Goal: Task Accomplishment & Management: Manage account settings

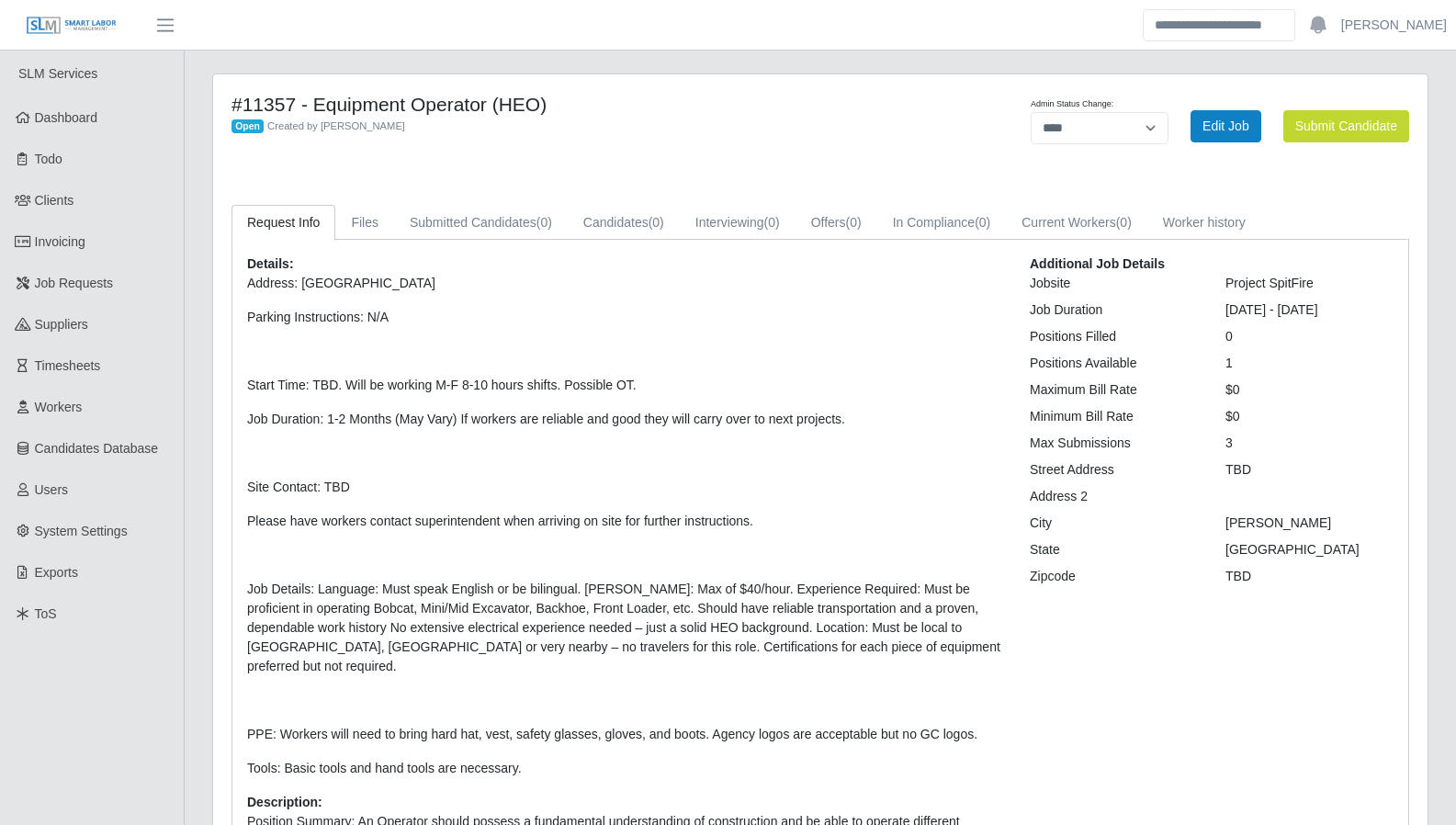
select select "****"
click at [73, 115] on span "Dashboard" at bounding box center [67, 117] width 64 height 15
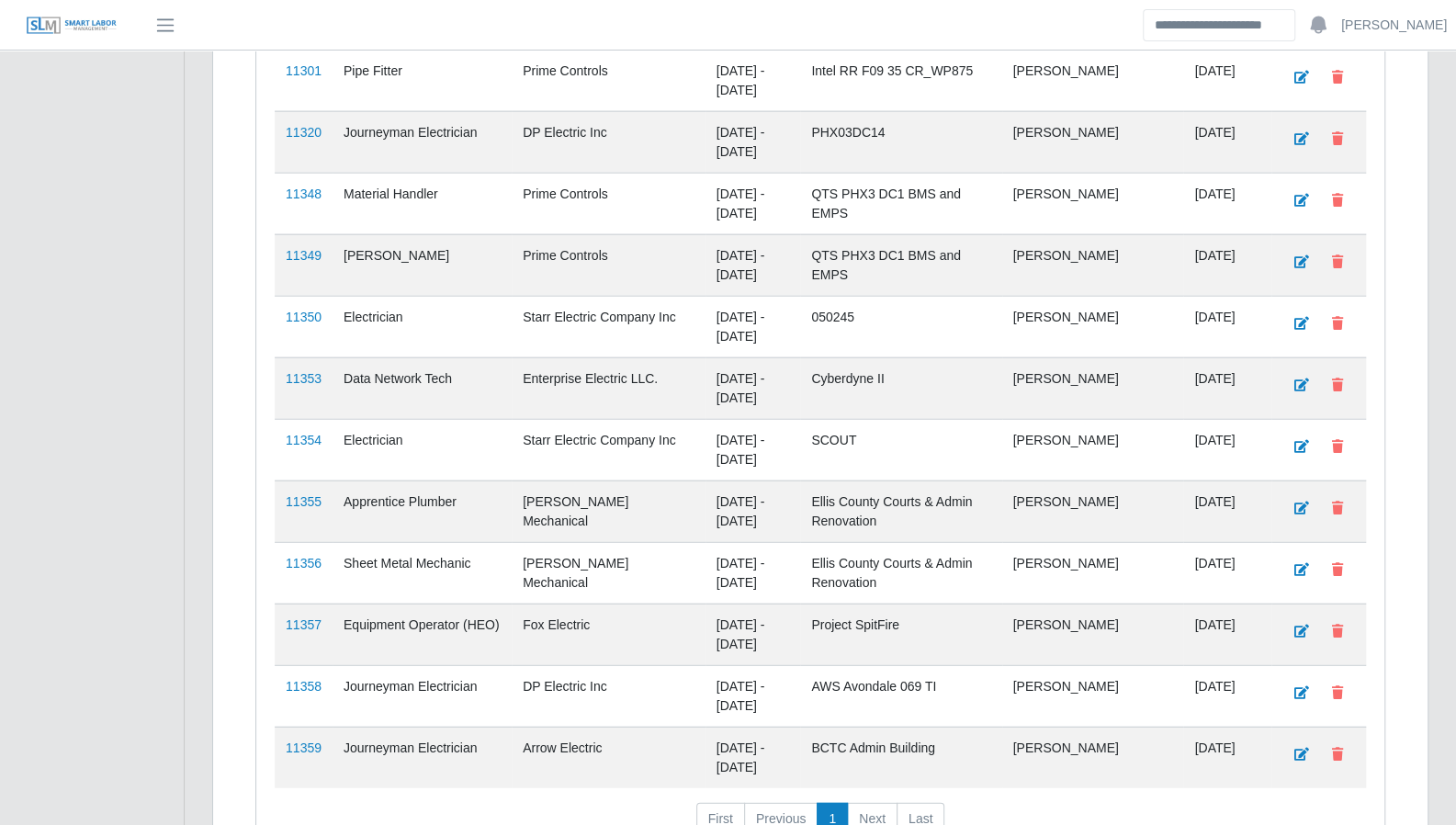
scroll to position [2713, 0]
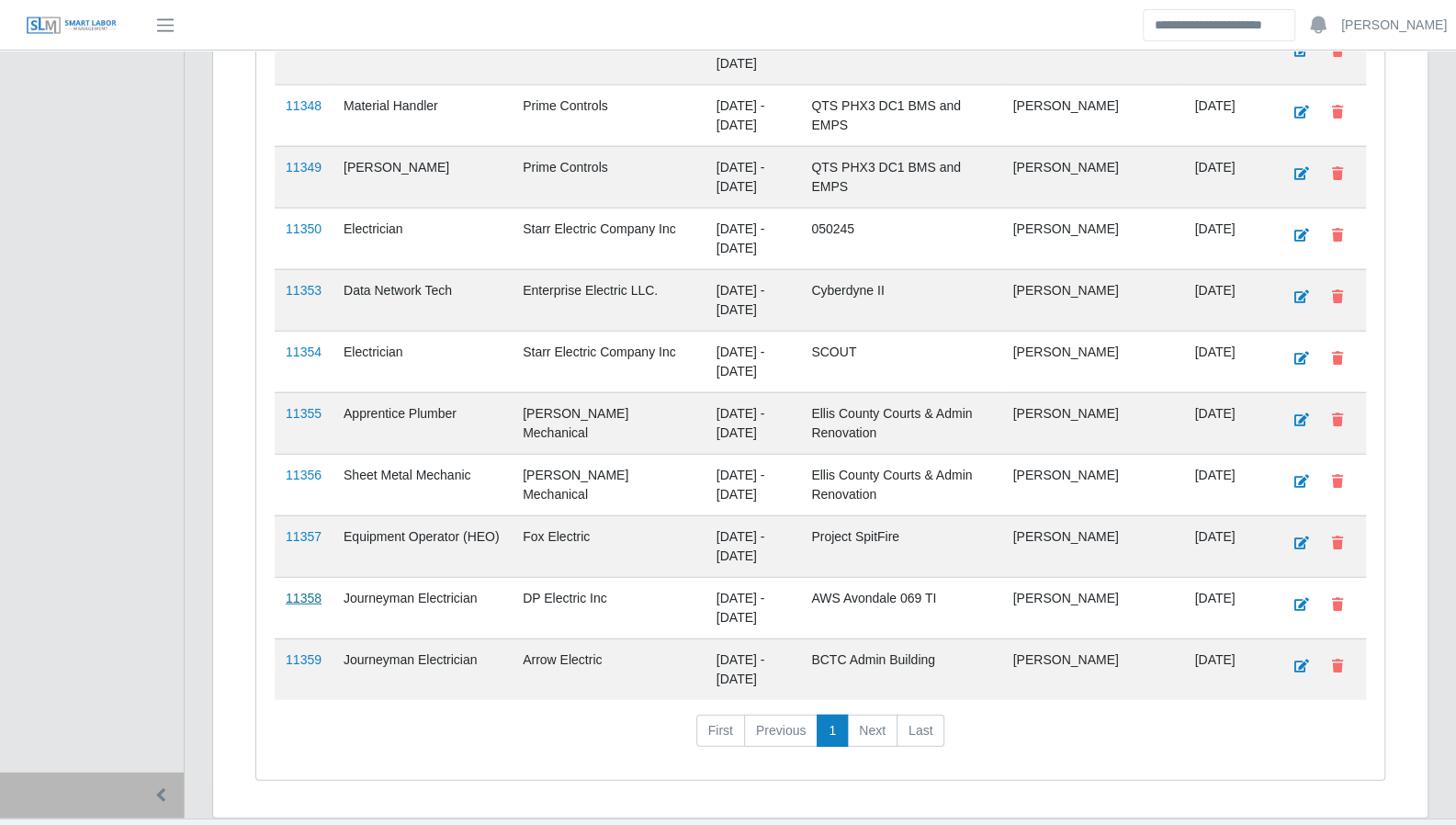
click at [310, 591] on link "11358" at bounding box center [304, 598] width 36 height 15
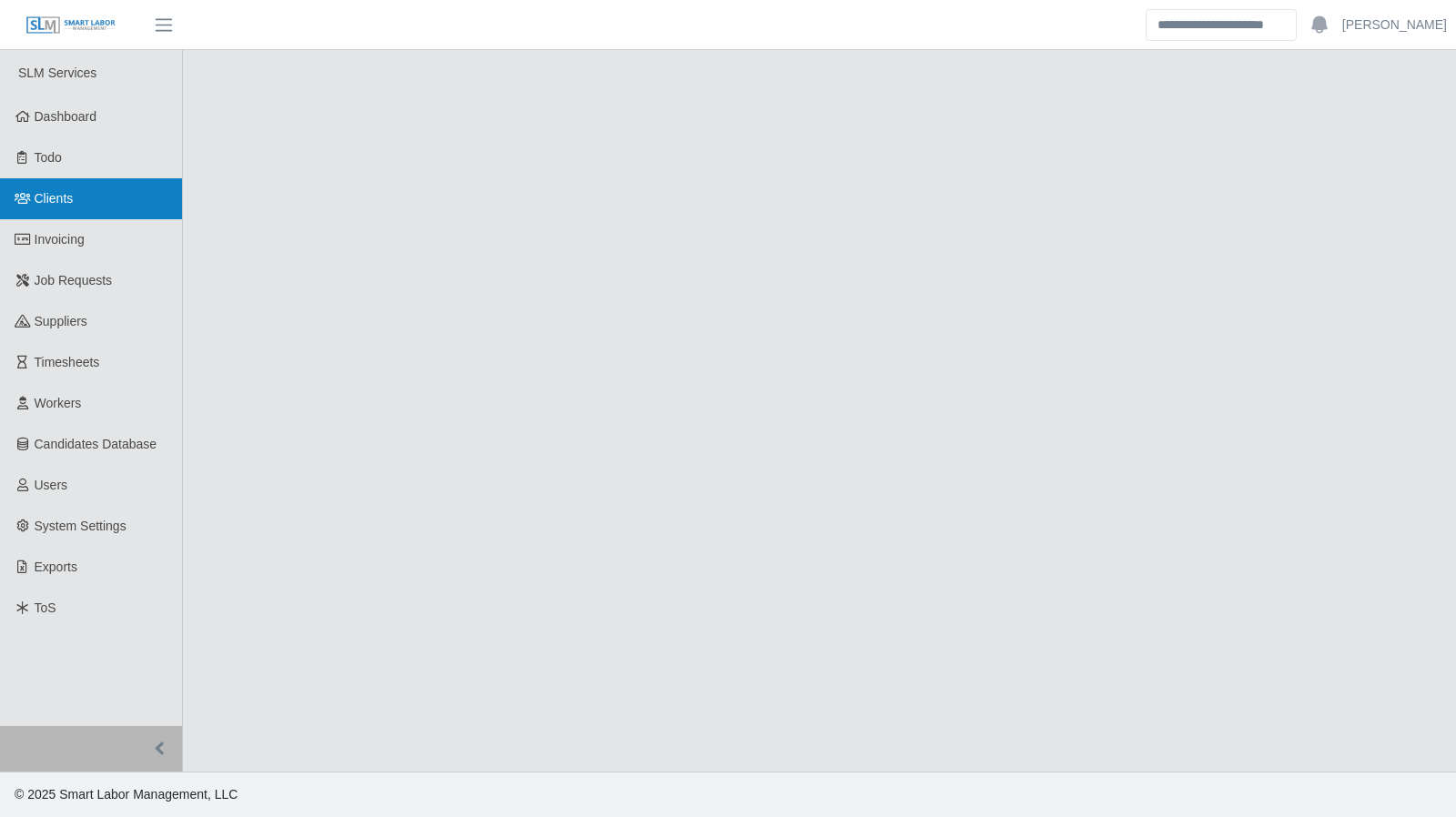
select select "****"
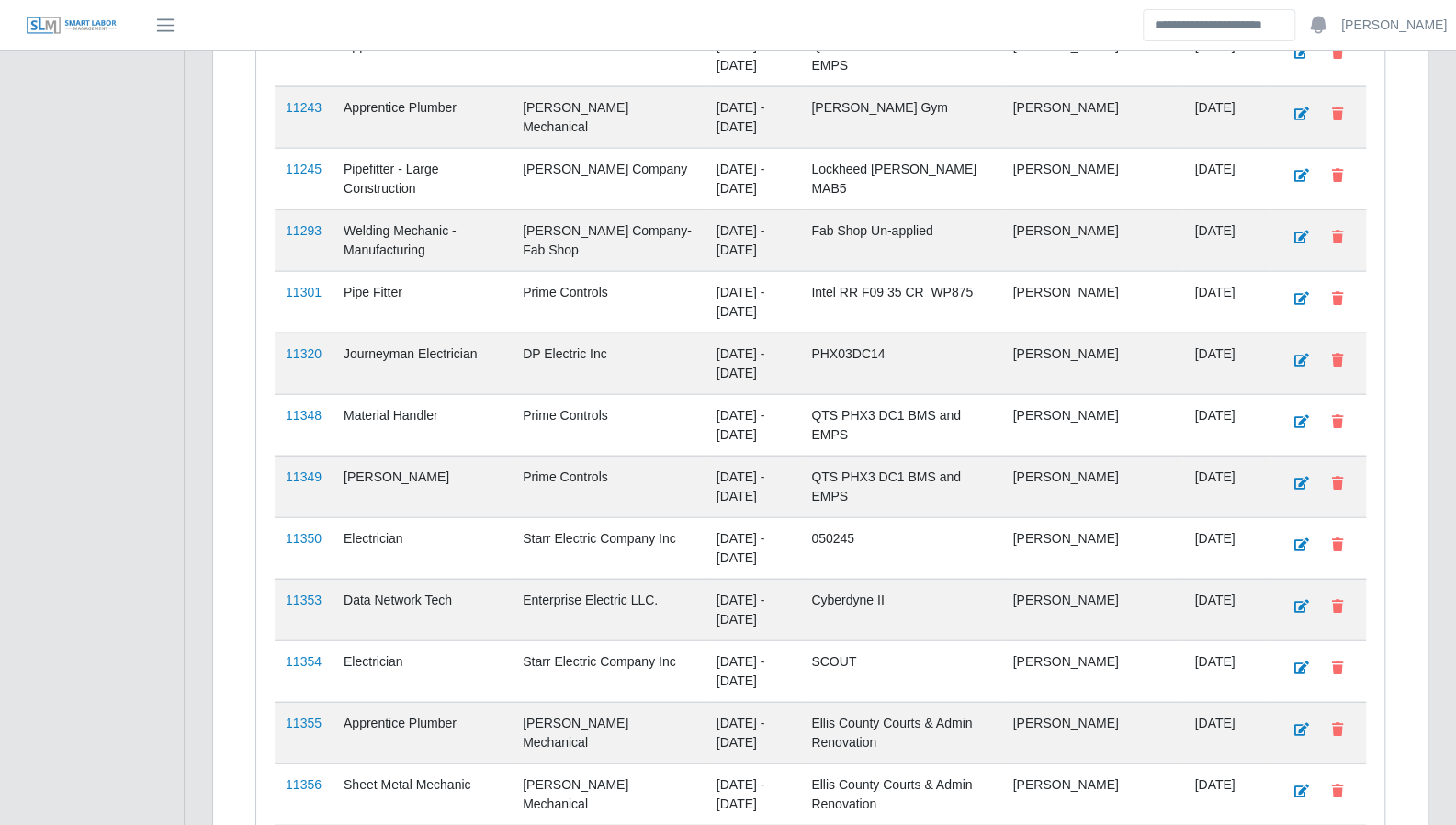
scroll to position [2713, 0]
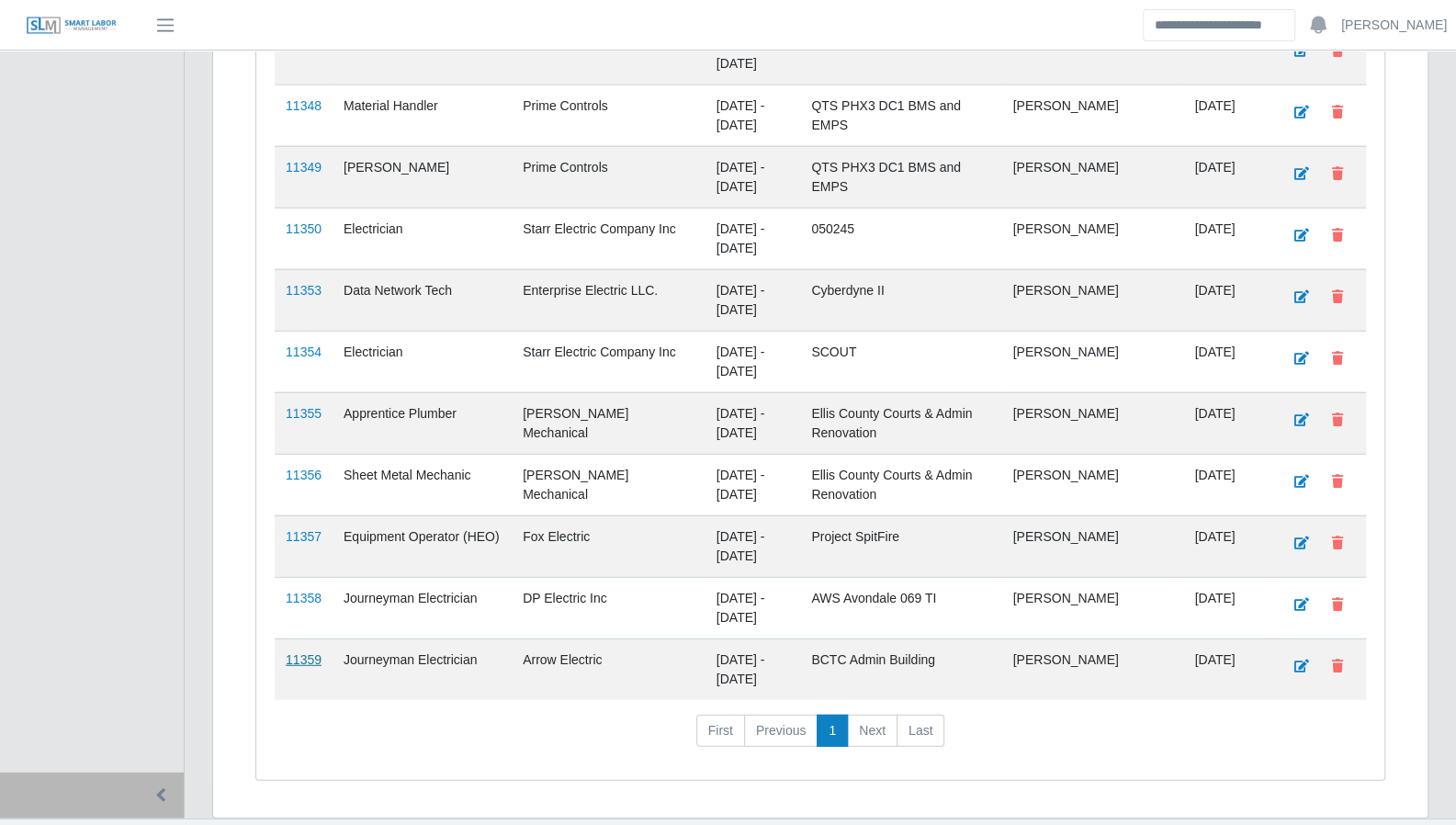
click at [286, 653] on link "11359" at bounding box center [304, 659] width 36 height 15
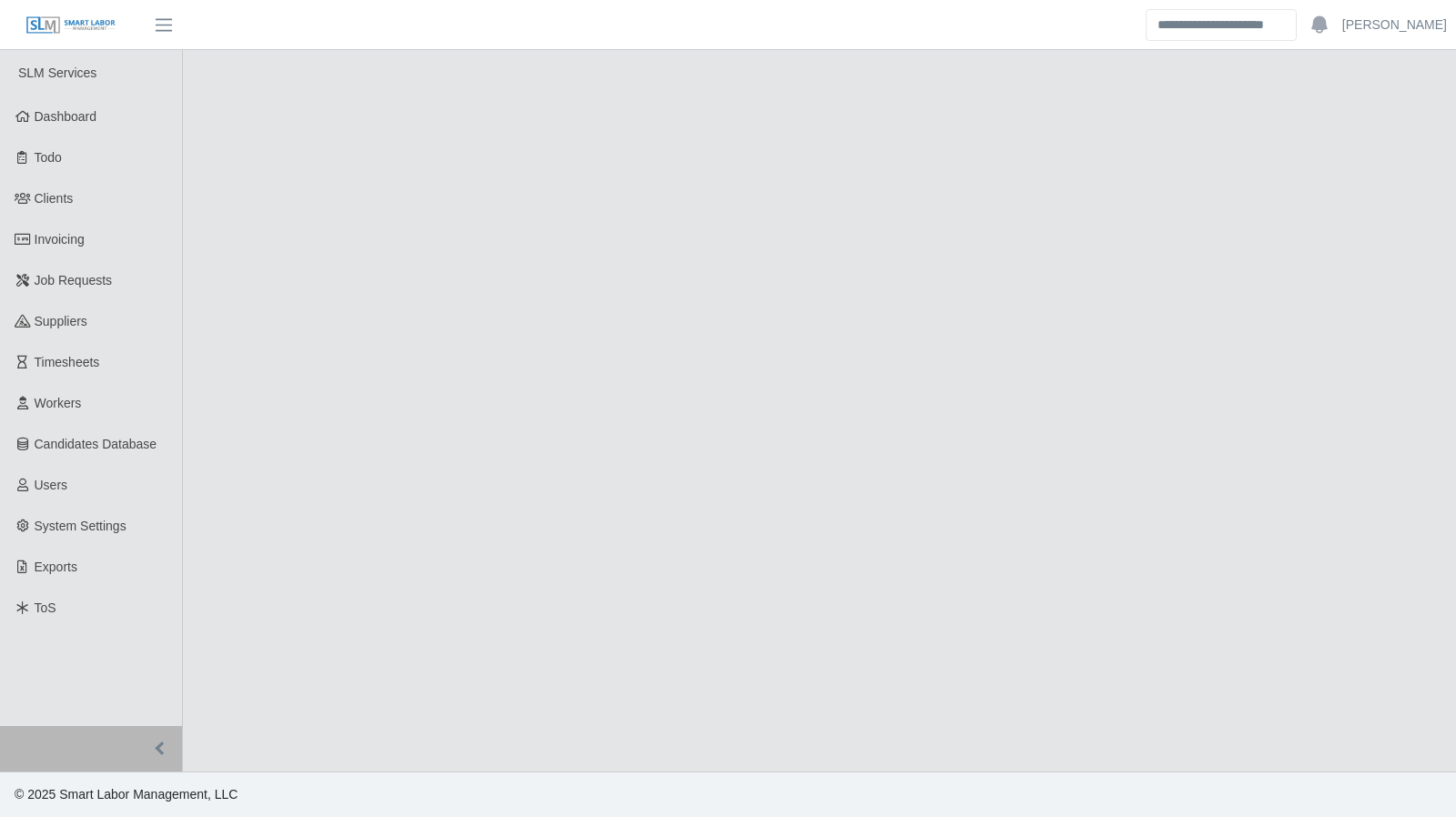
select select "****"
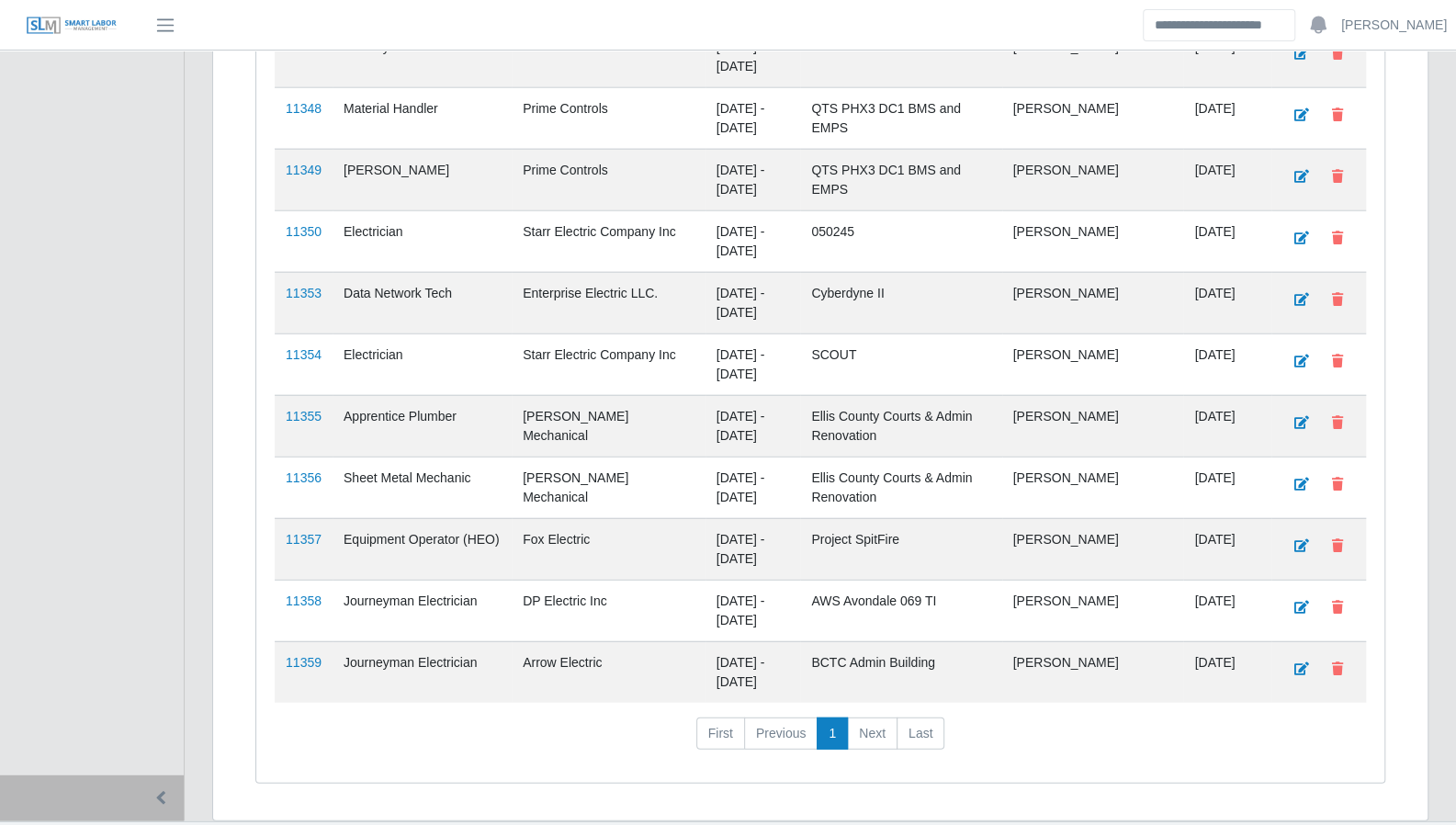
scroll to position [2713, 0]
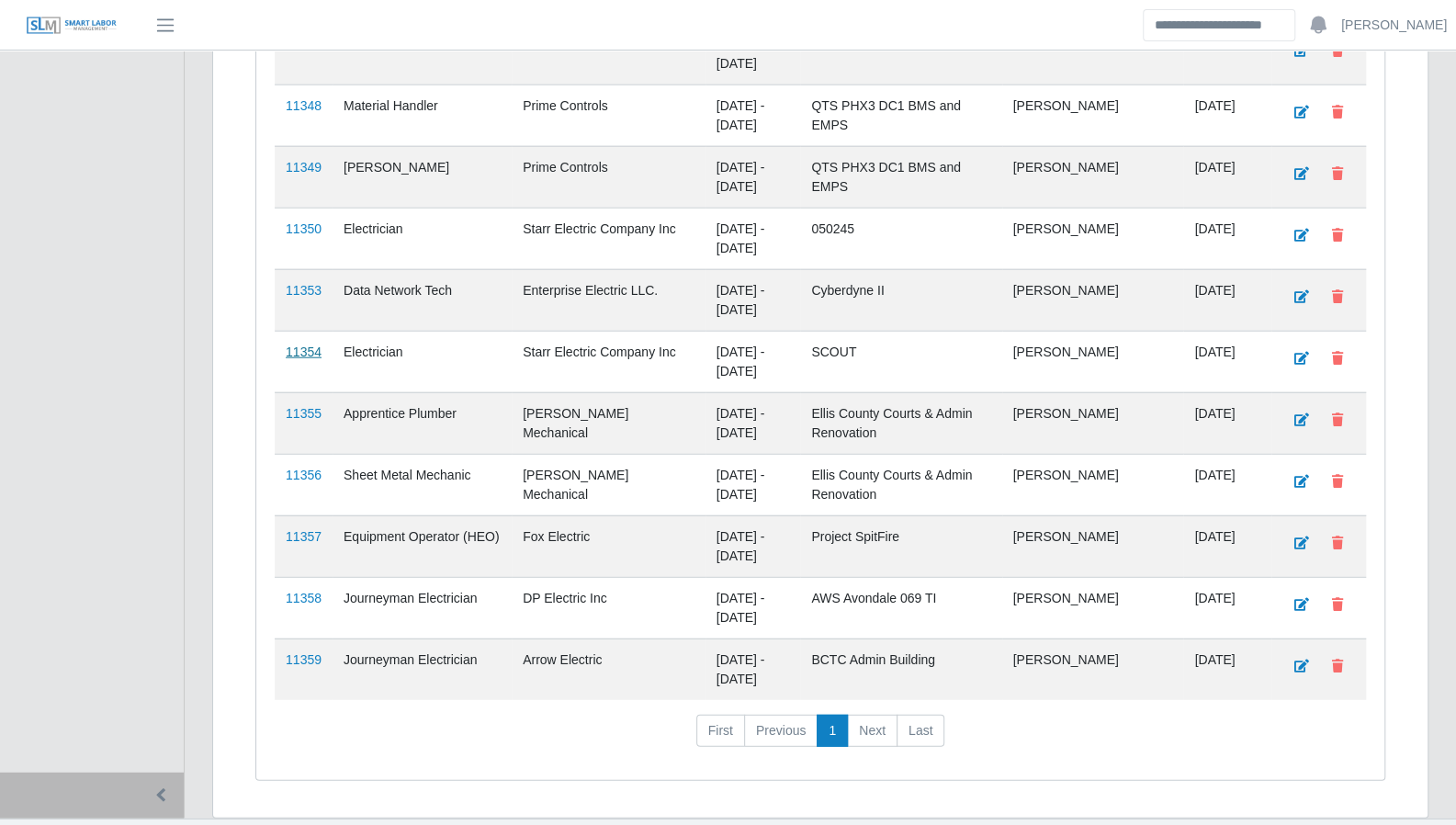
click at [298, 345] on link "11354" at bounding box center [304, 352] width 36 height 15
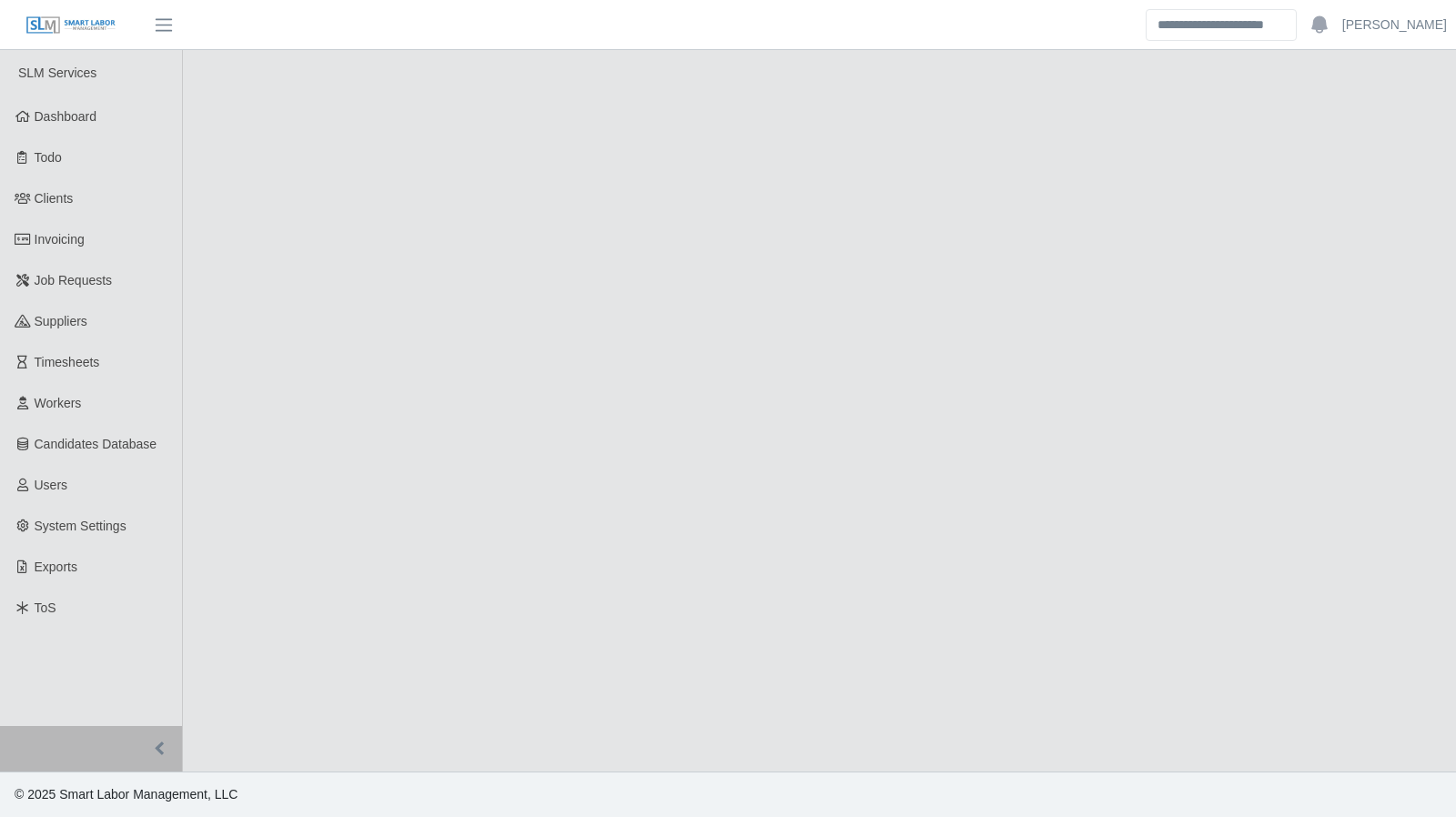
select select "****"
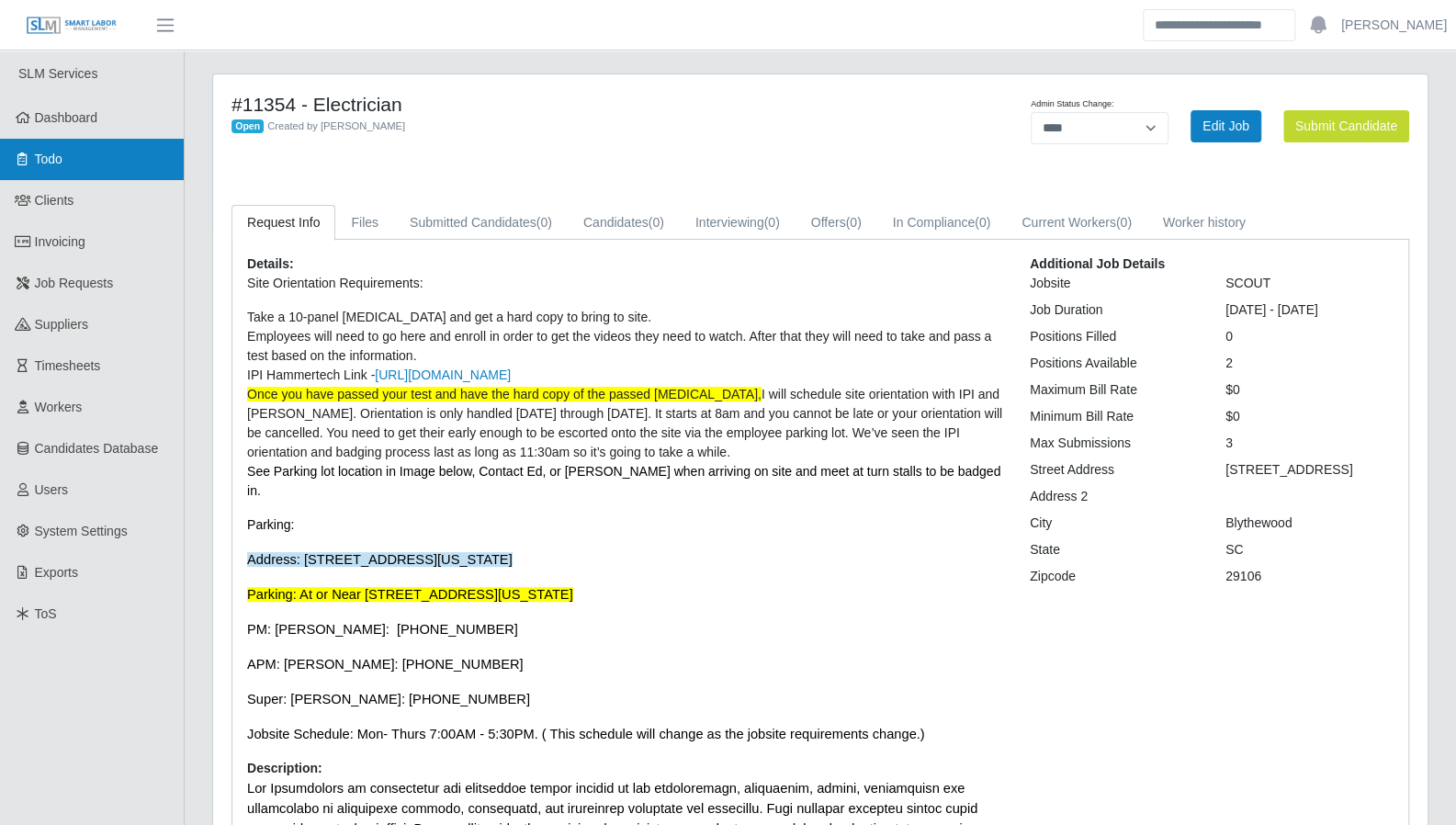
click at [66, 171] on link "Todo" at bounding box center [91, 160] width 183 height 41
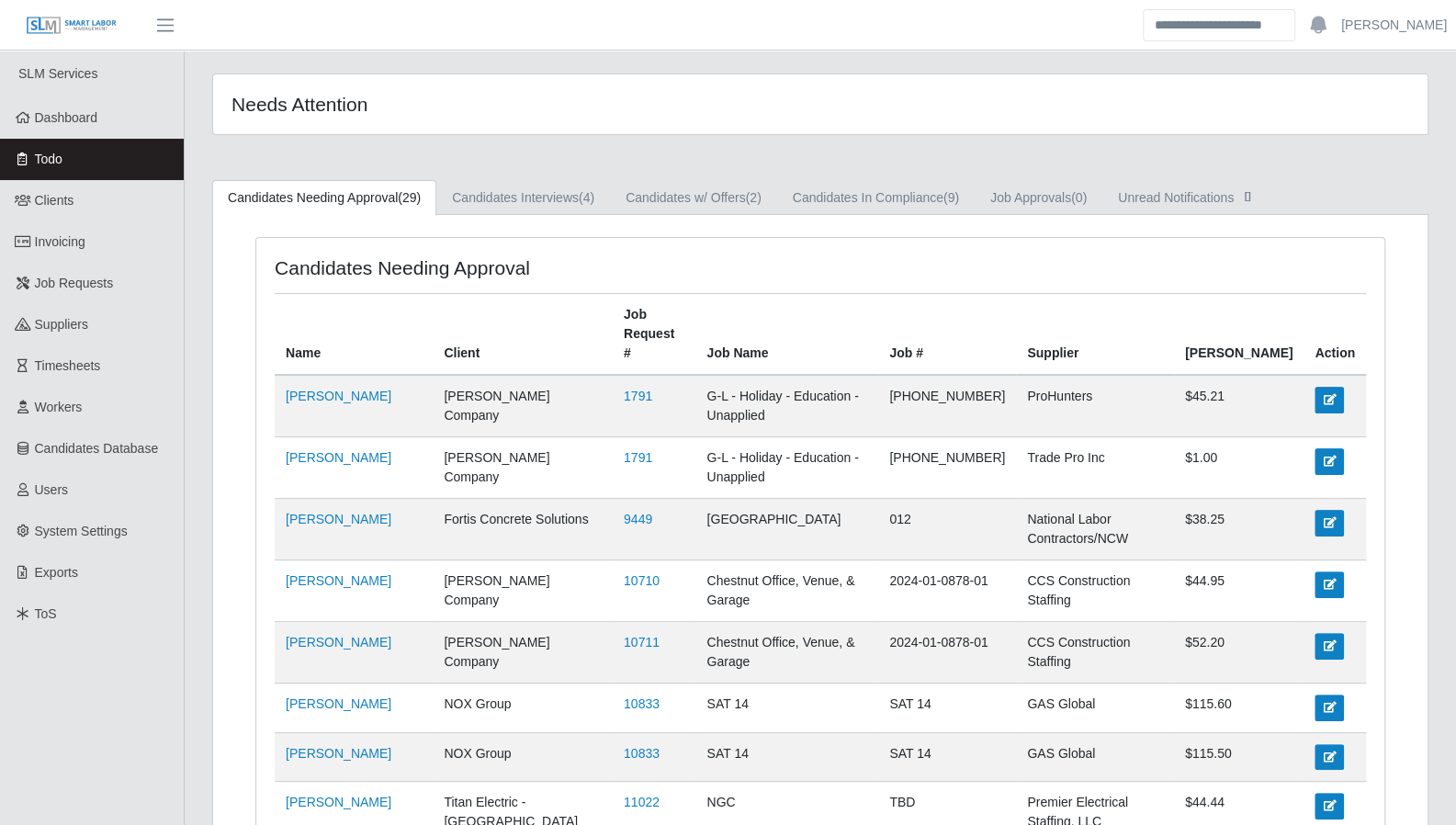
click at [59, 158] on span "Todo" at bounding box center [49, 159] width 27 height 15
drag, startPoint x: 80, startPoint y: 125, endPoint x: 166, endPoint y: 118, distance: 86.3
click at [80, 125] on link "Dashboard" at bounding box center [91, 118] width 183 height 41
click at [857, 195] on link "Candidates In Compliance (9)" at bounding box center [876, 198] width 198 height 36
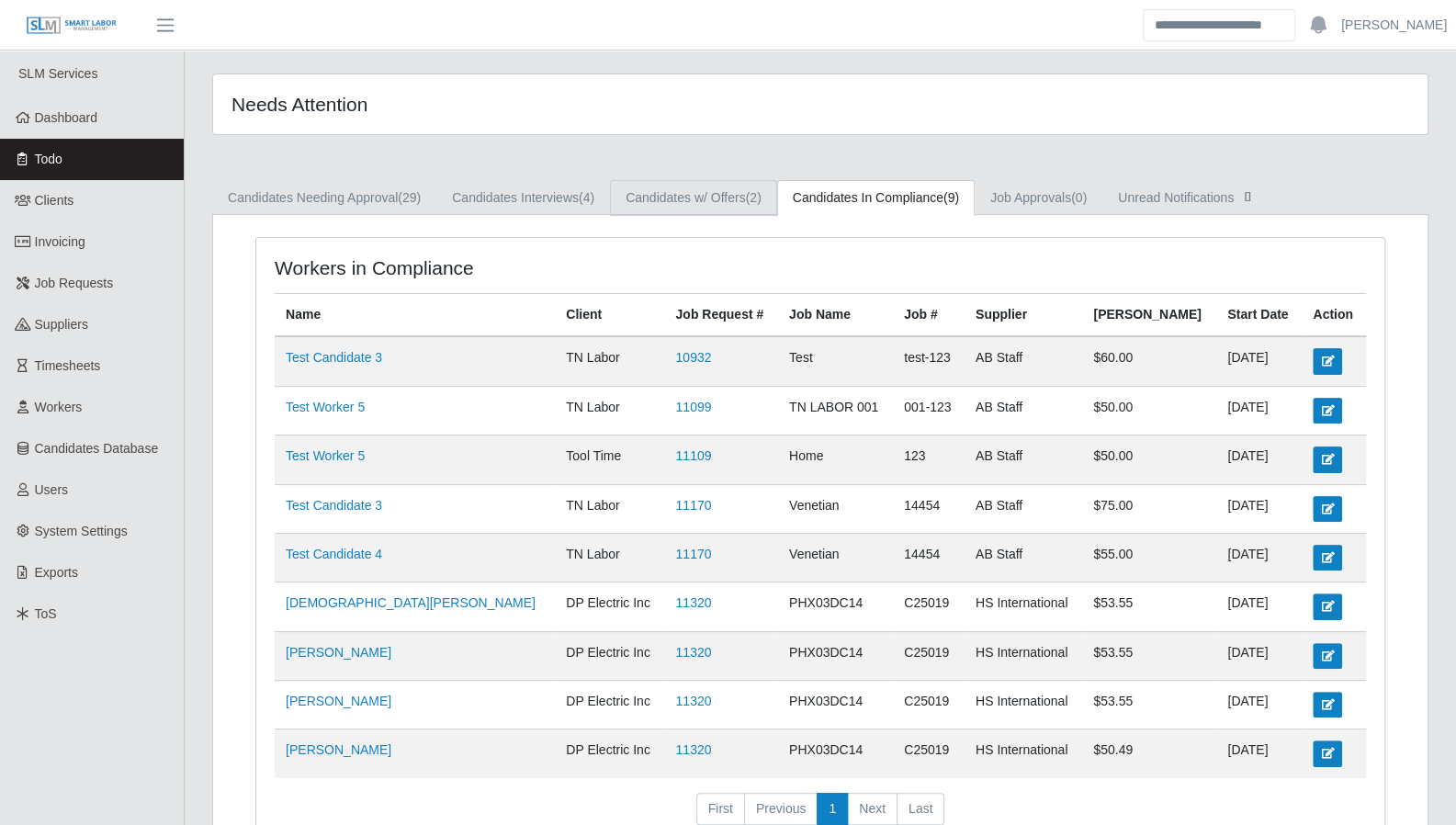
click at [750, 196] on span "(2)" at bounding box center [753, 197] width 16 height 15
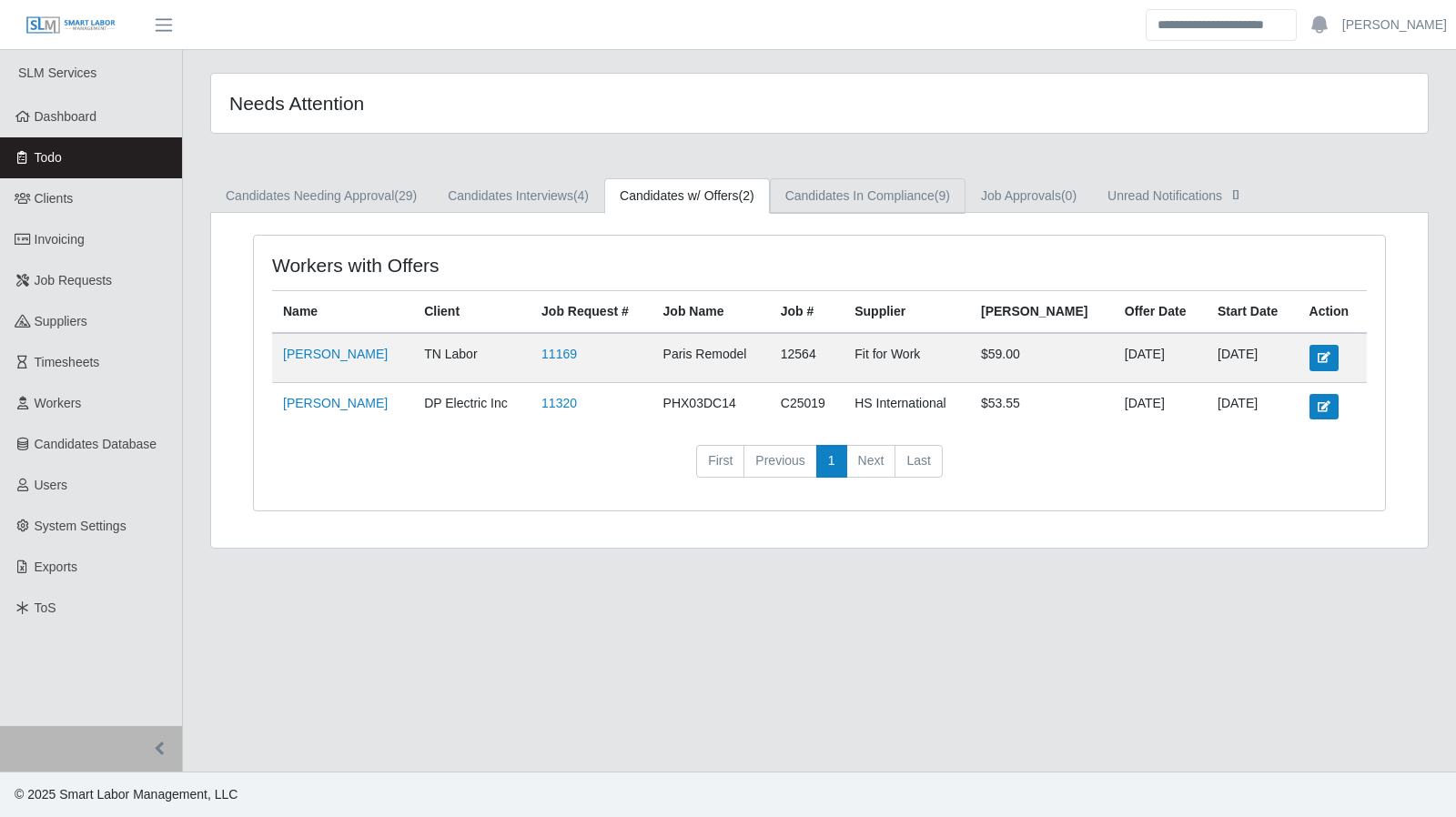
click at [819, 202] on link "Candidates In Compliance (9)" at bounding box center [868, 196] width 196 height 36
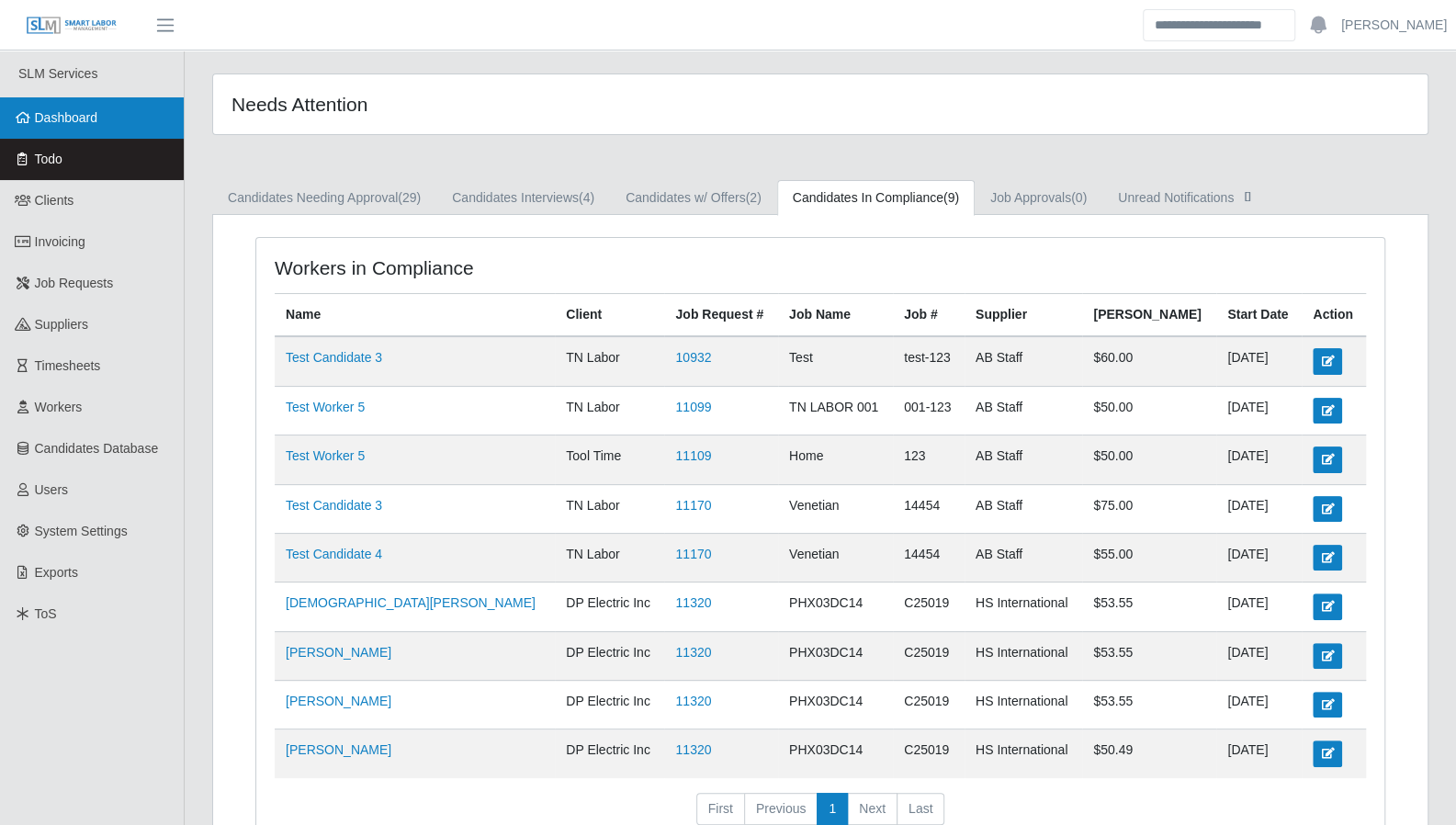
click at [65, 114] on span "Dashboard" at bounding box center [67, 117] width 64 height 15
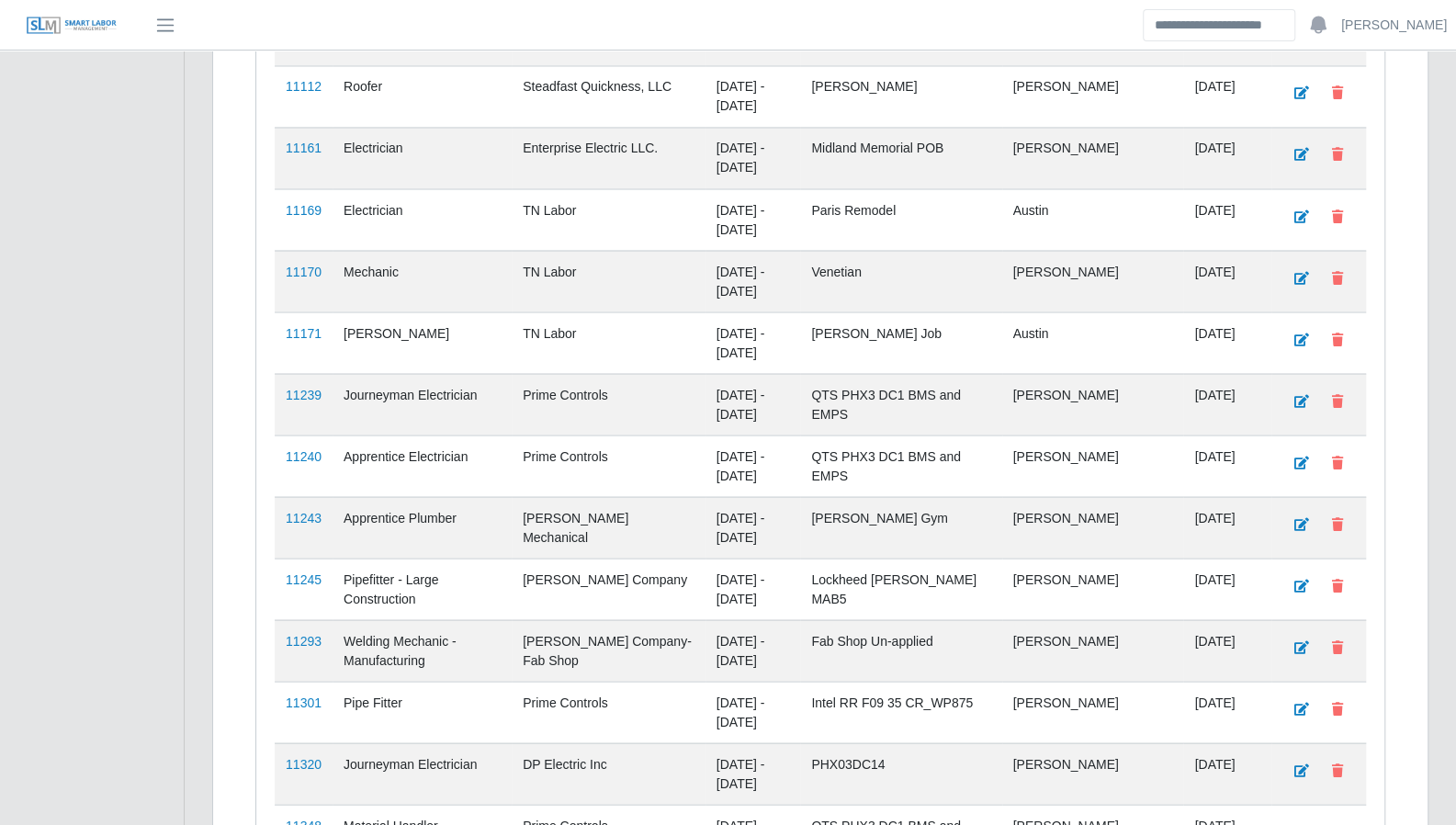
scroll to position [2713, 0]
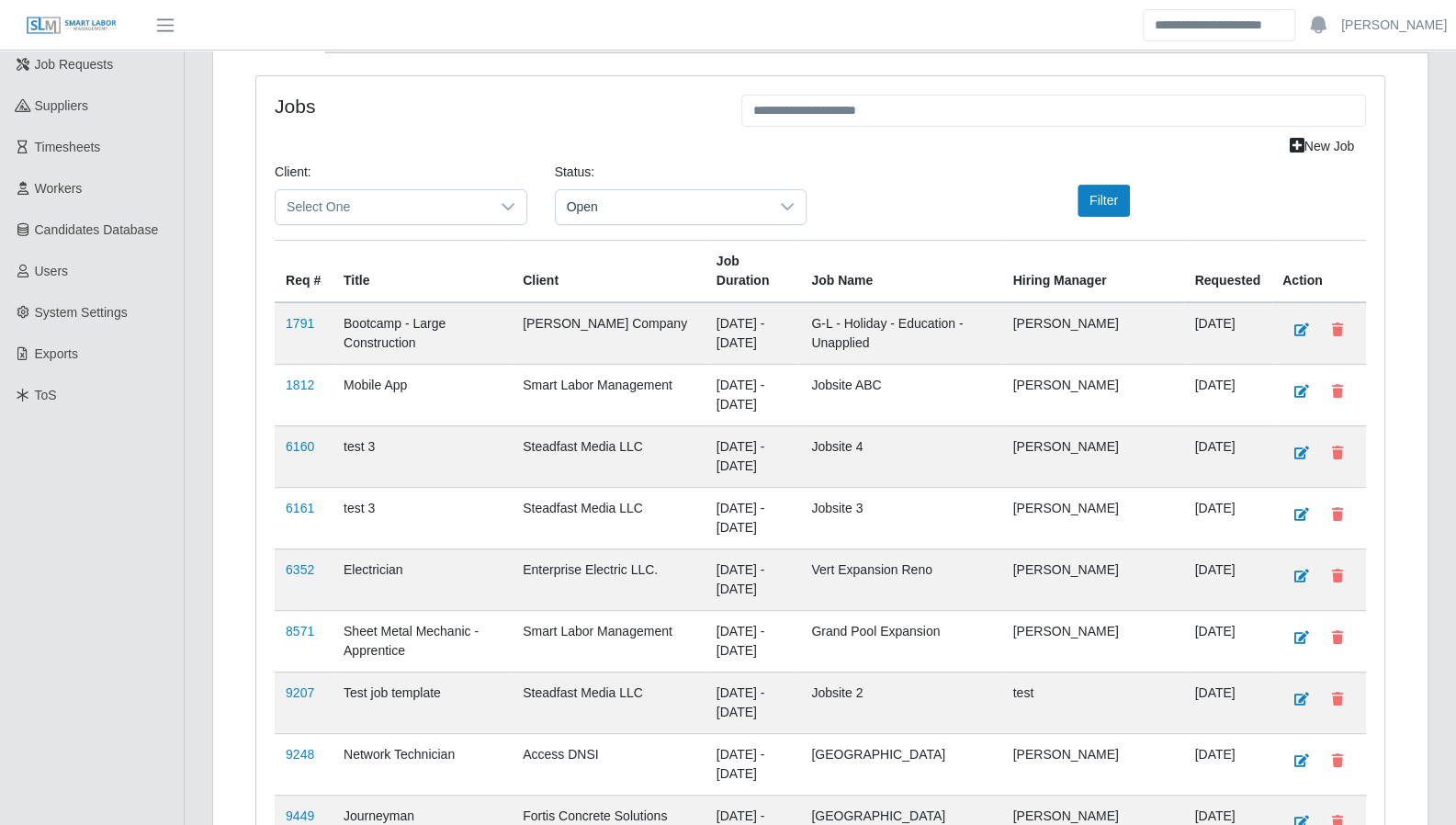
scroll to position [0, 0]
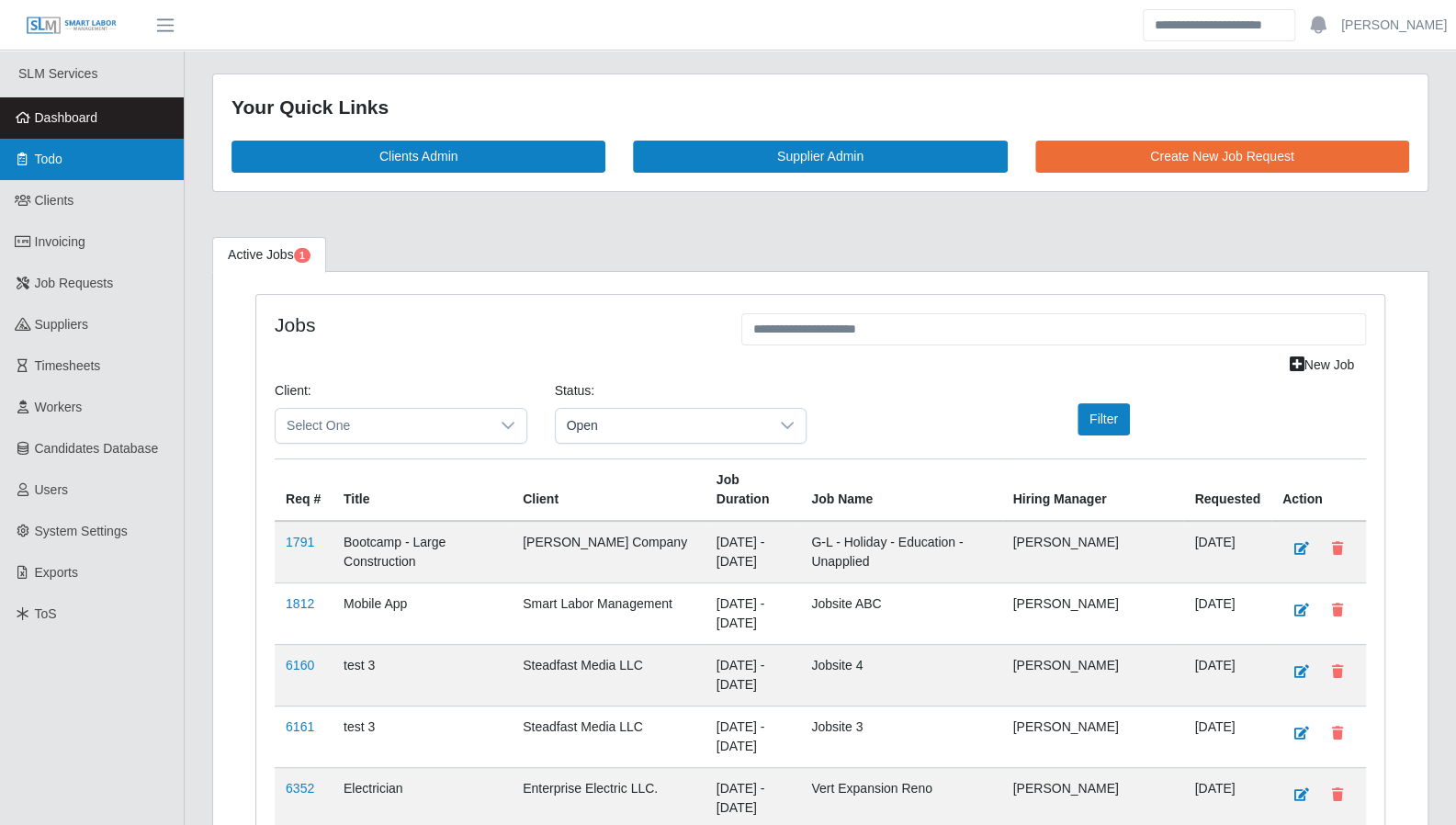
click at [68, 159] on link "Todo" at bounding box center [91, 160] width 183 height 41
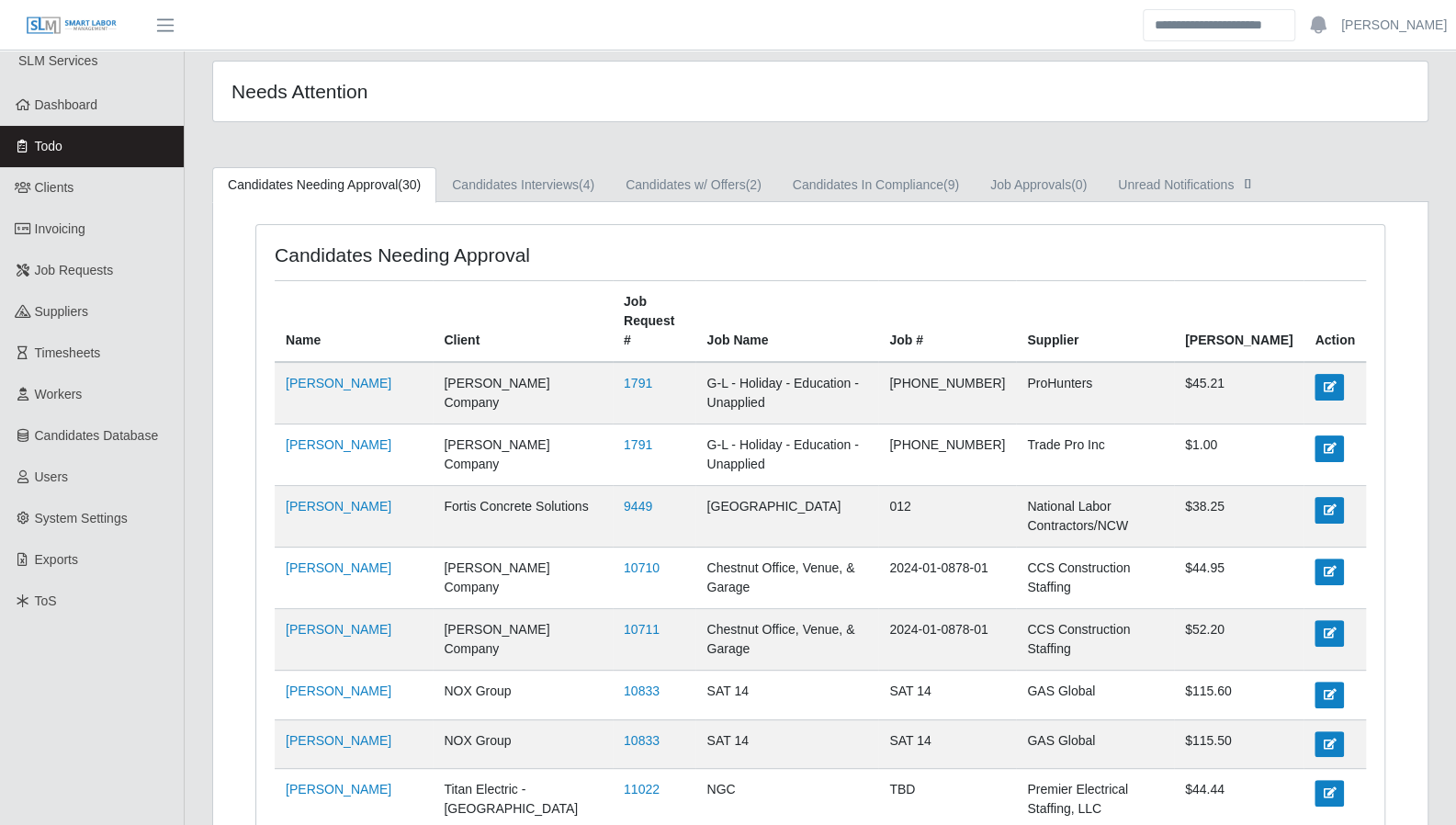
scroll to position [15, 0]
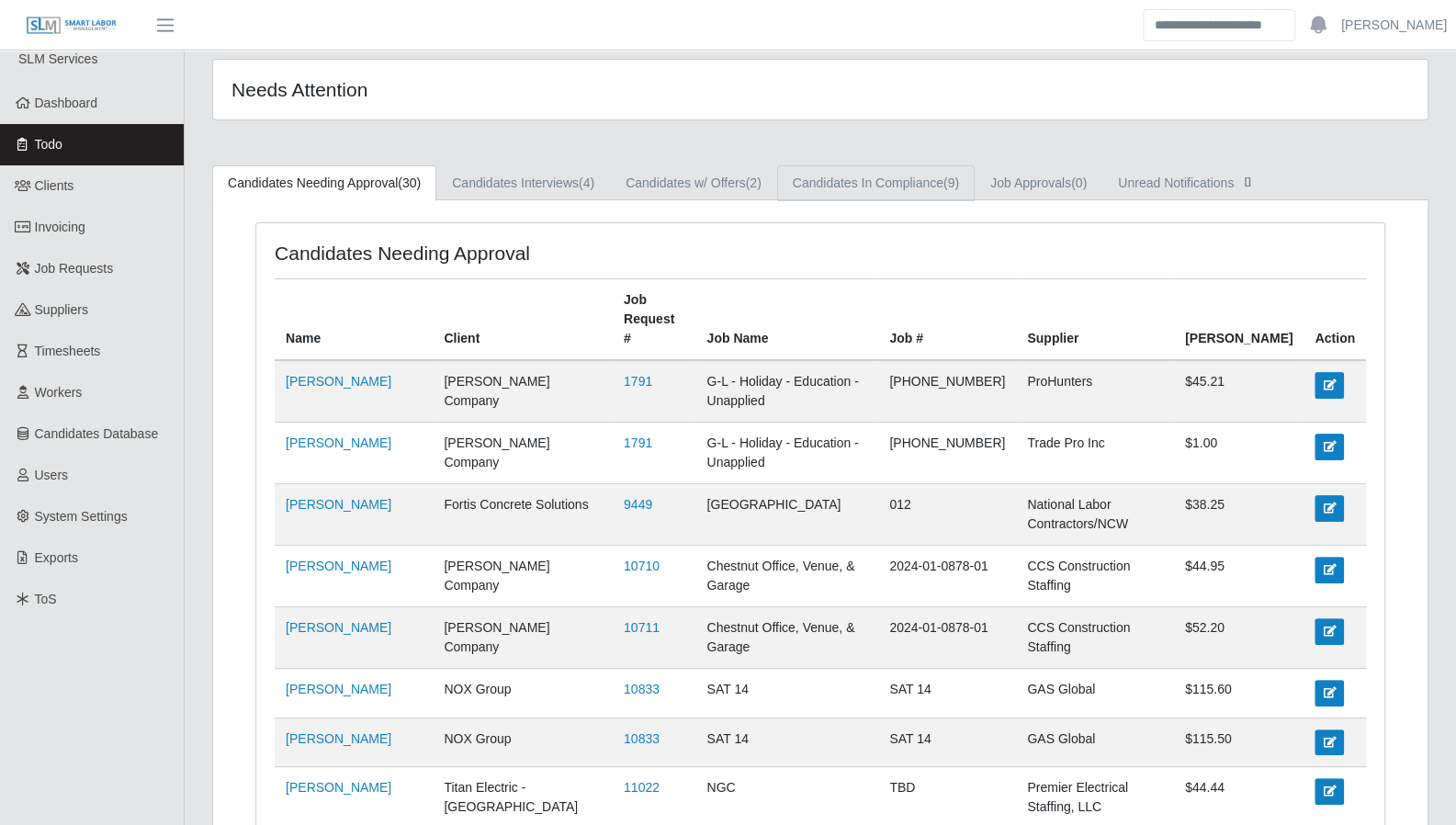
click at [880, 194] on link "Candidates In Compliance (9)" at bounding box center [876, 183] width 198 height 36
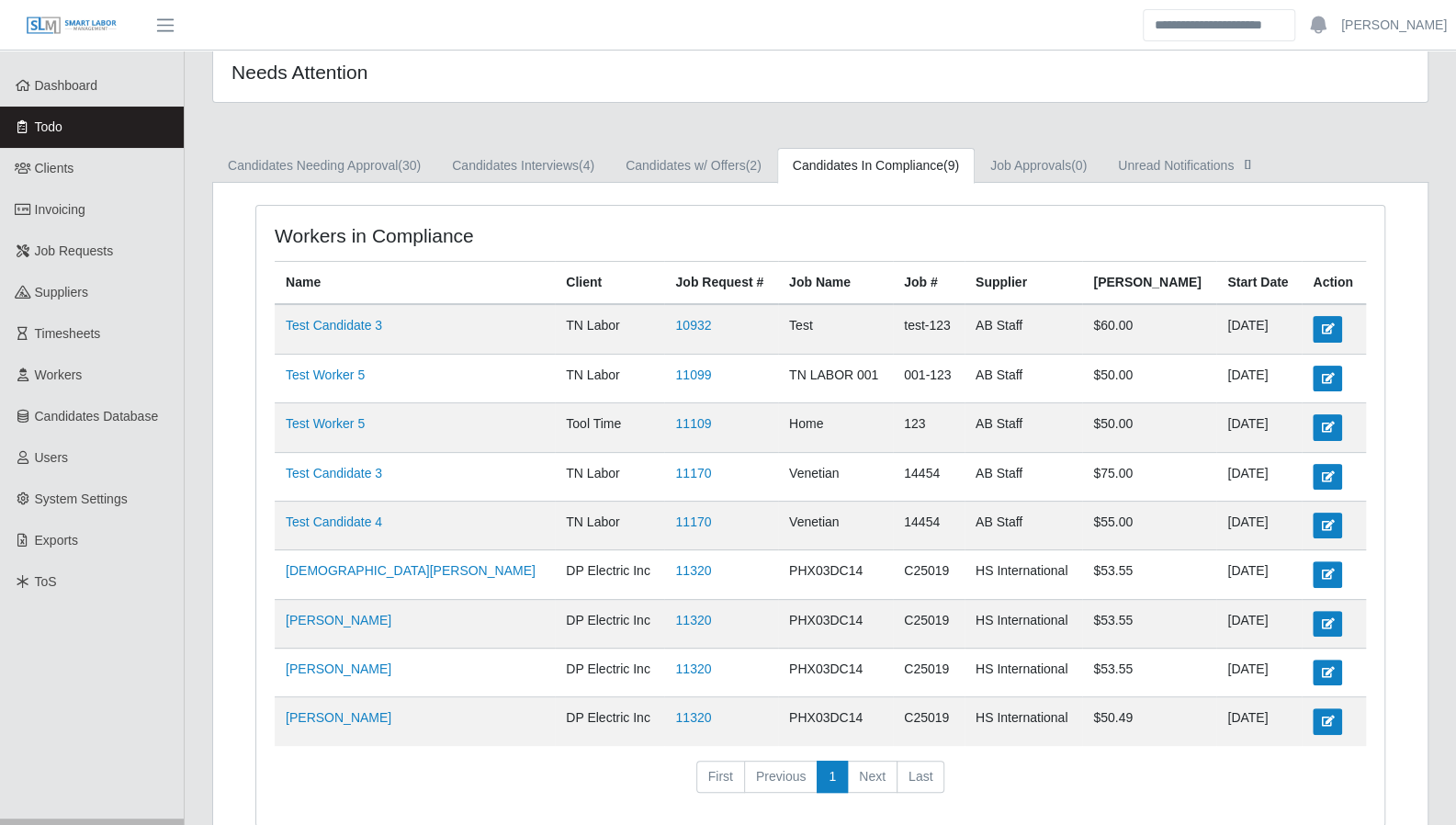
scroll to position [29, 0]
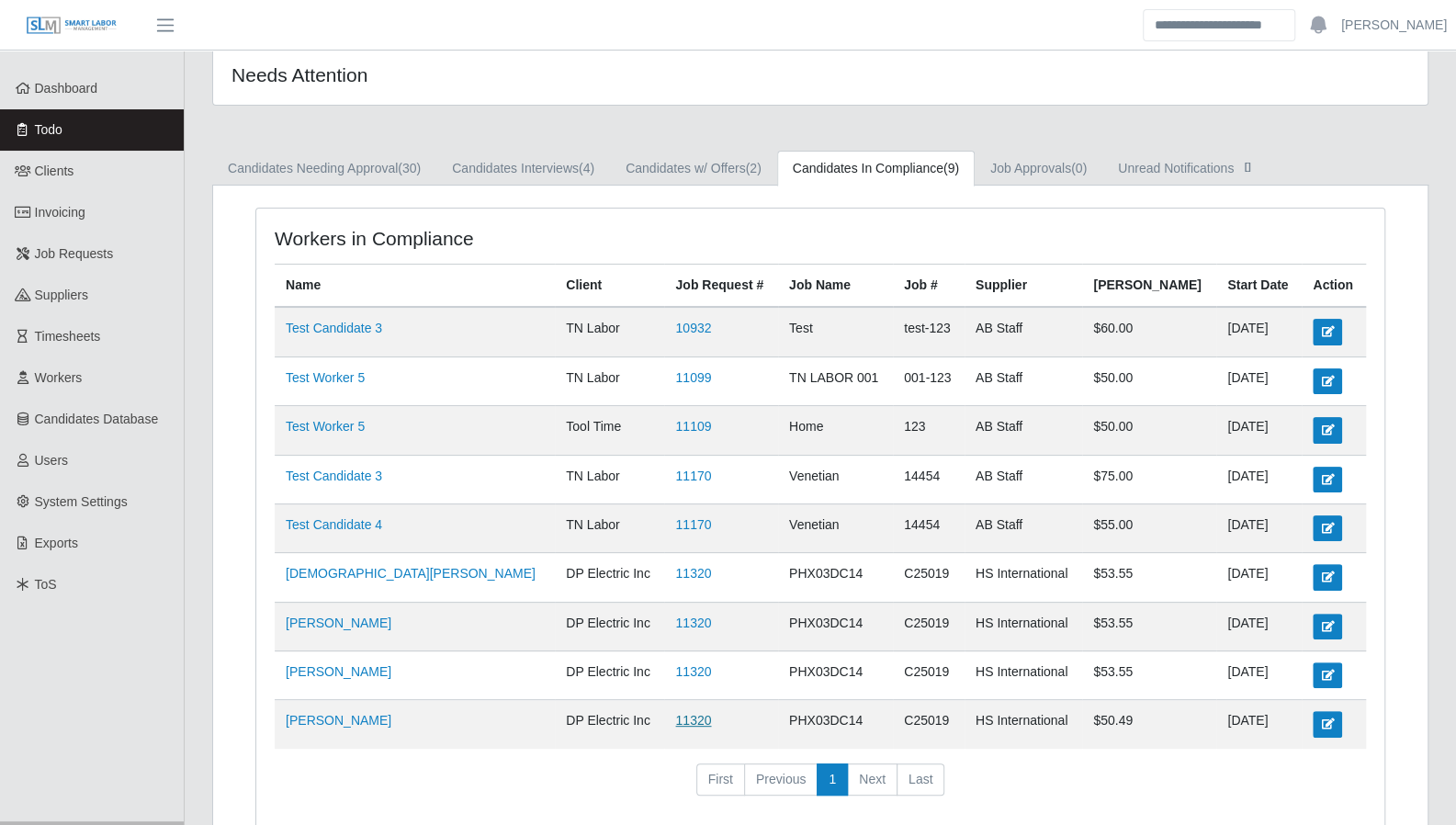
click at [675, 717] on link "11320" at bounding box center [693, 719] width 36 height 15
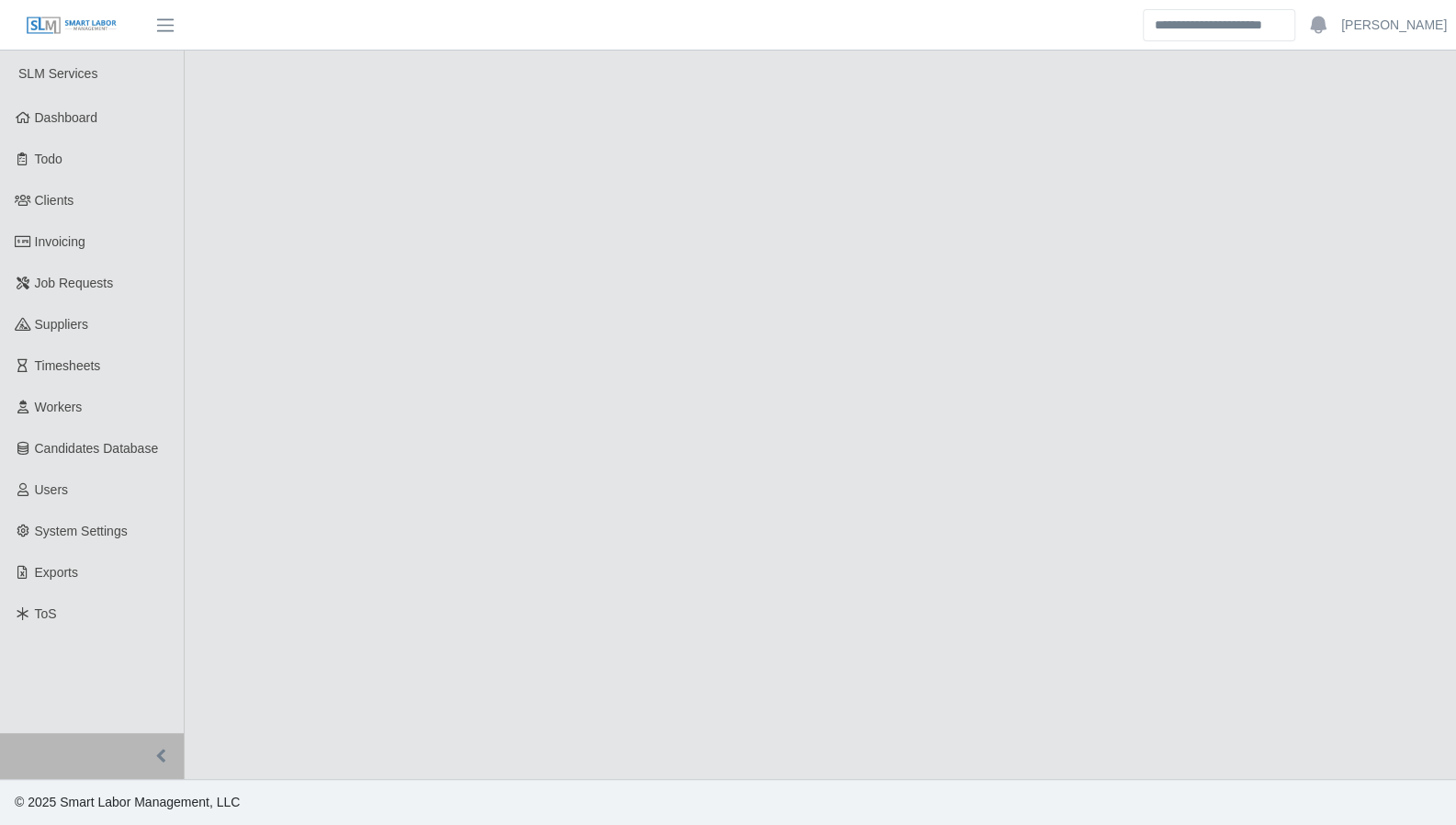
select select "****"
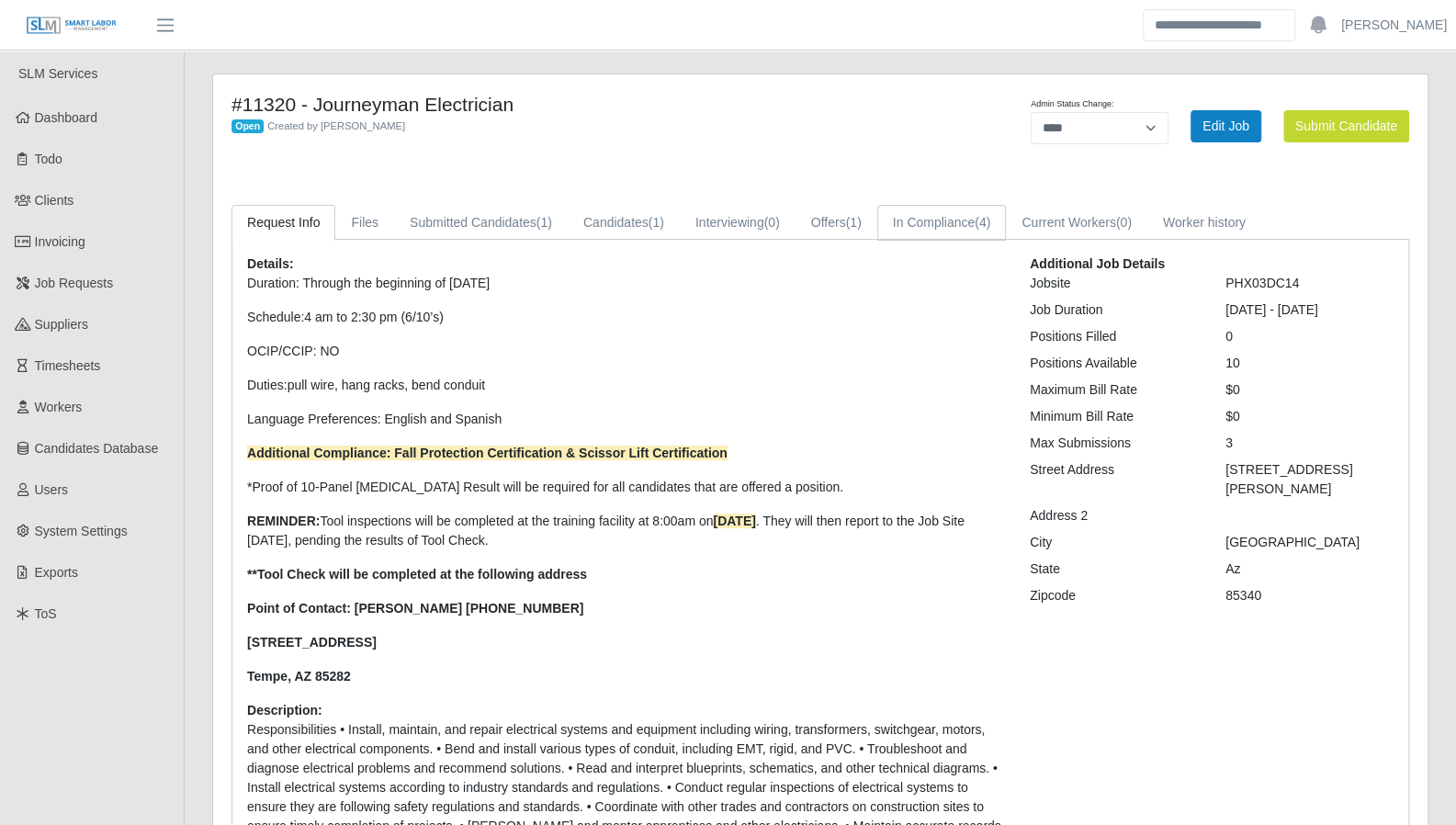
click at [977, 228] on span "(4)" at bounding box center [983, 221] width 16 height 15
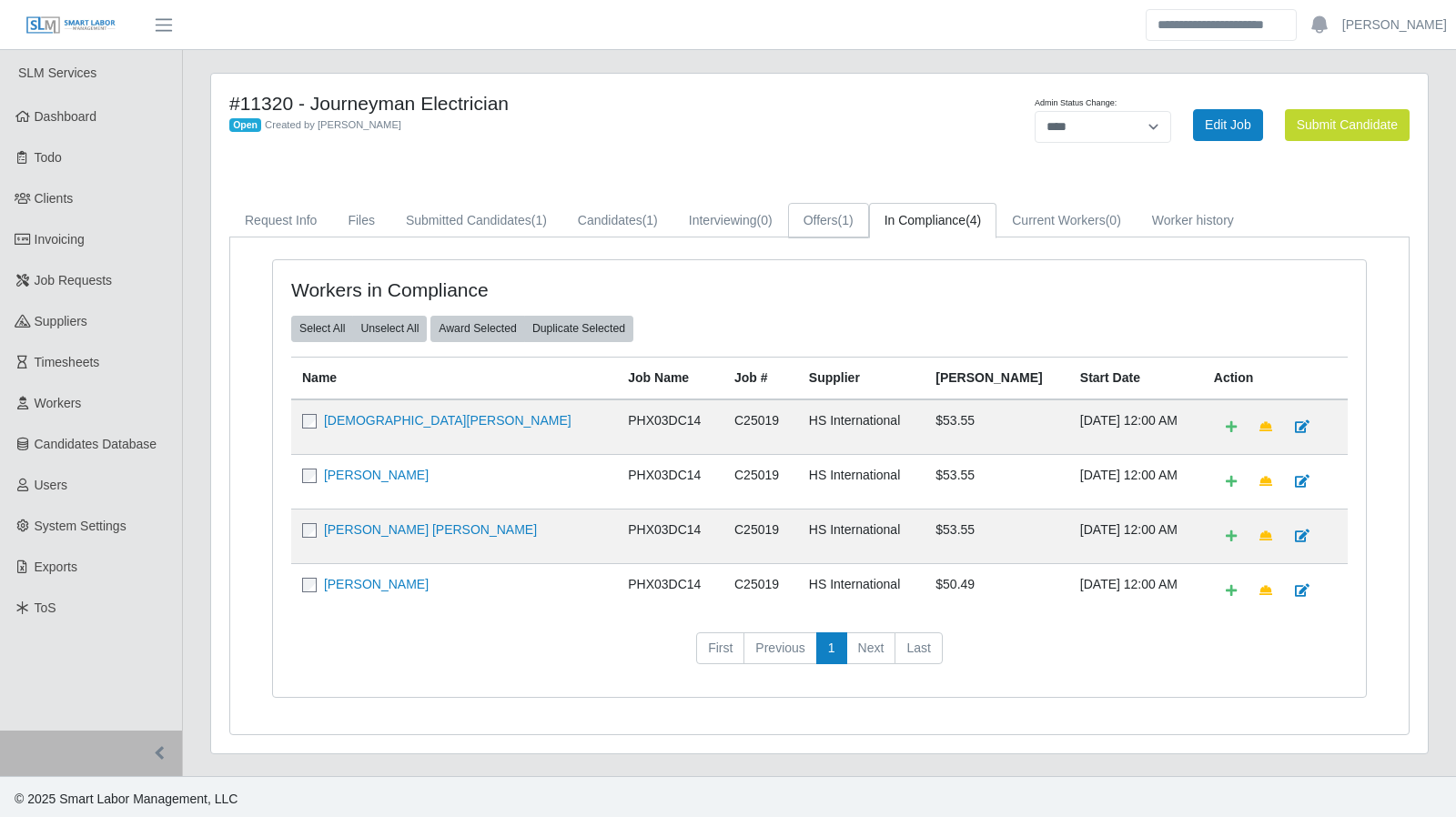
click at [826, 212] on link "Offers (1)" at bounding box center [828, 220] width 81 height 36
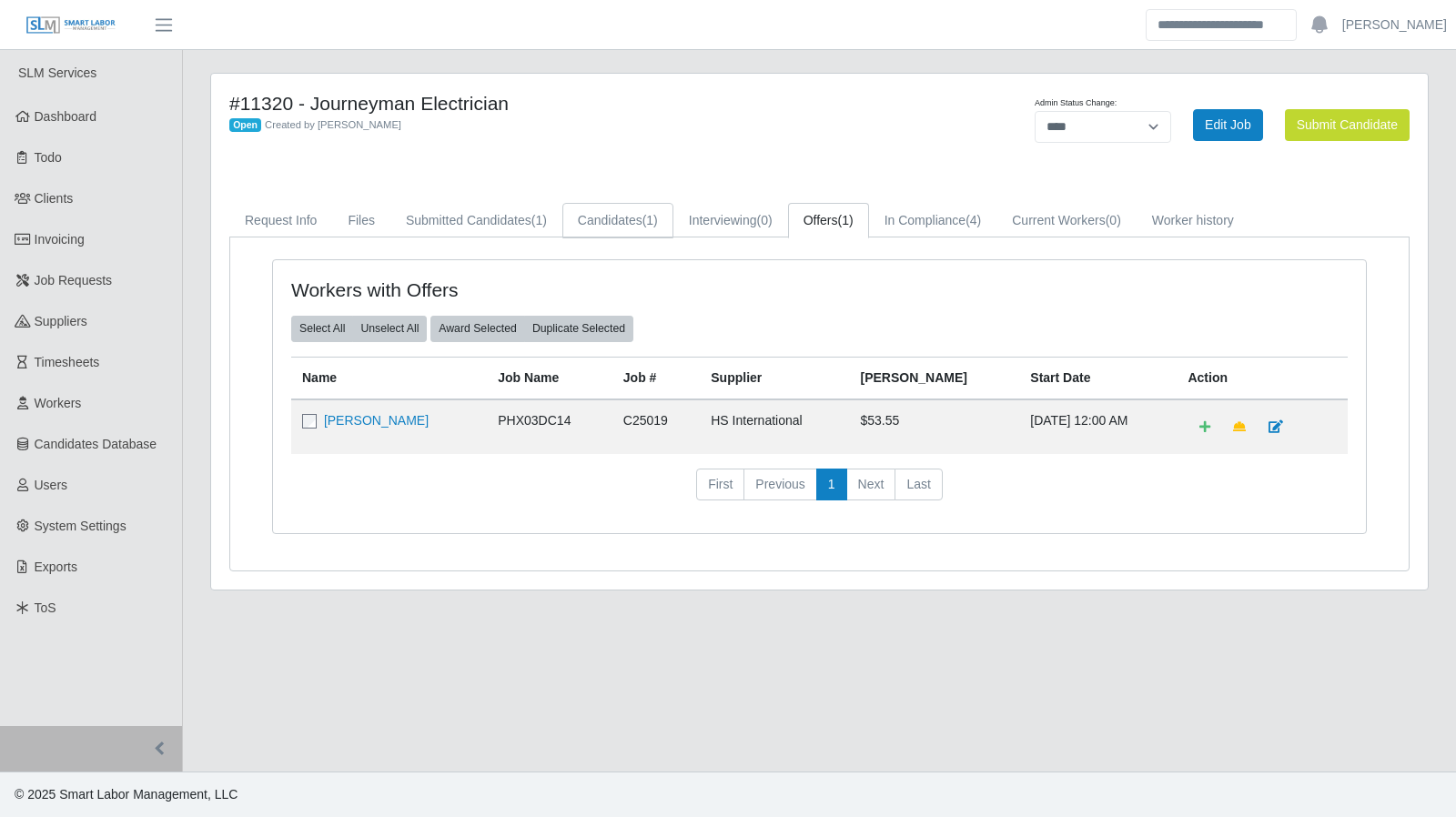
click at [593, 226] on link "Candidates (1)" at bounding box center [617, 220] width 111 height 36
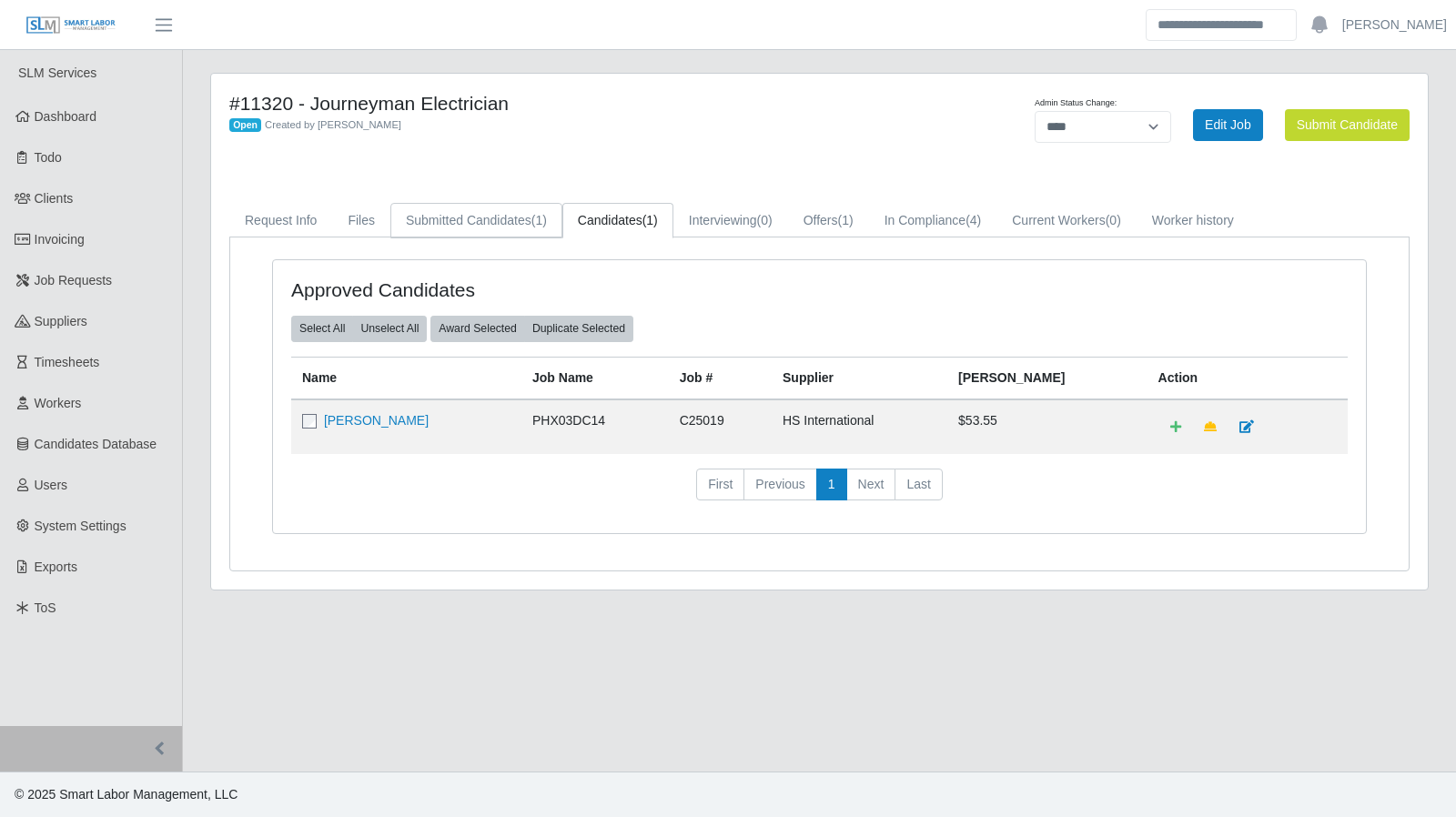
click at [501, 226] on link "Submitted Candidates (1)" at bounding box center [476, 220] width 172 height 36
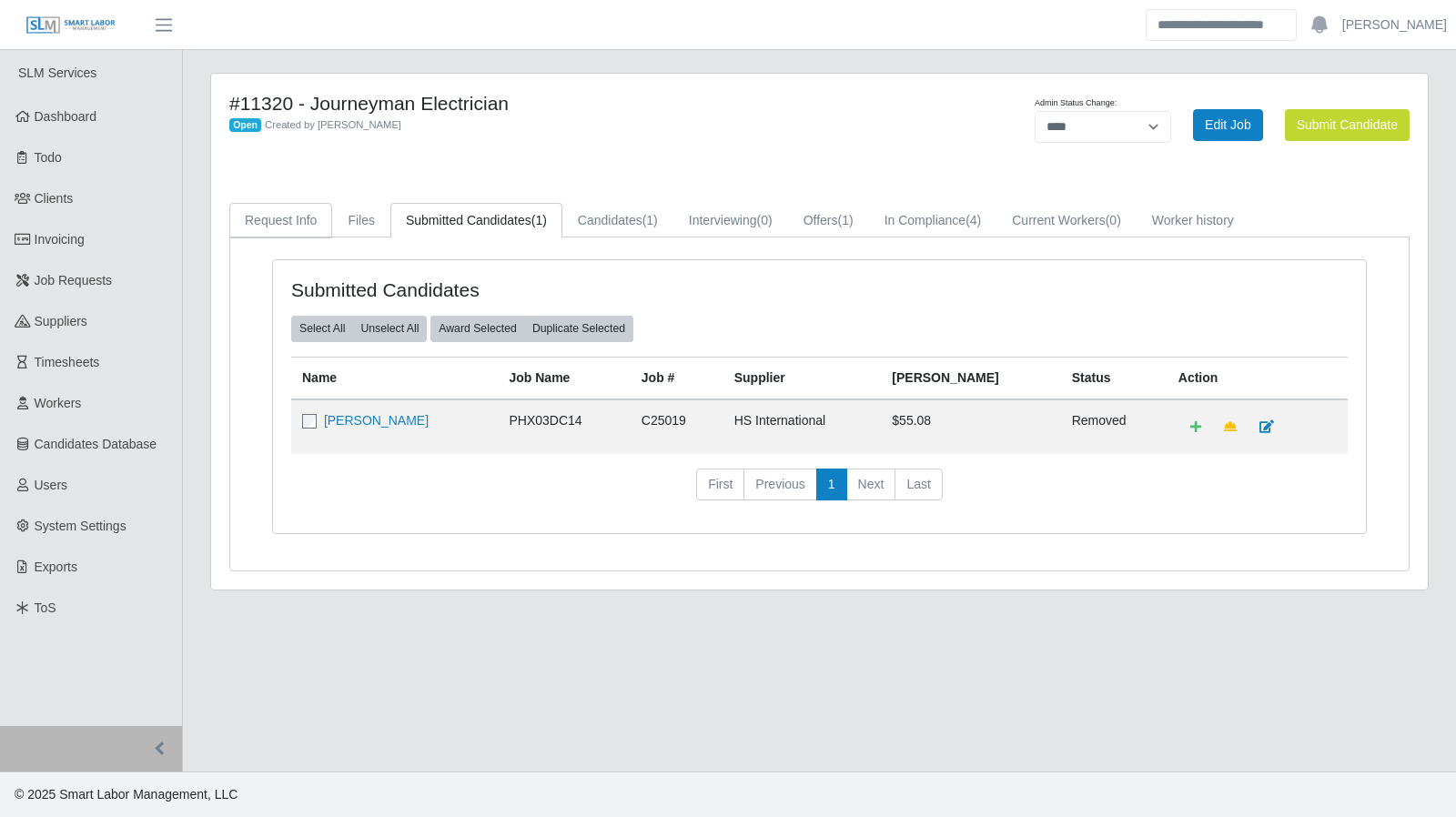
click at [311, 219] on link "Request Info" at bounding box center [281, 220] width 103 height 36
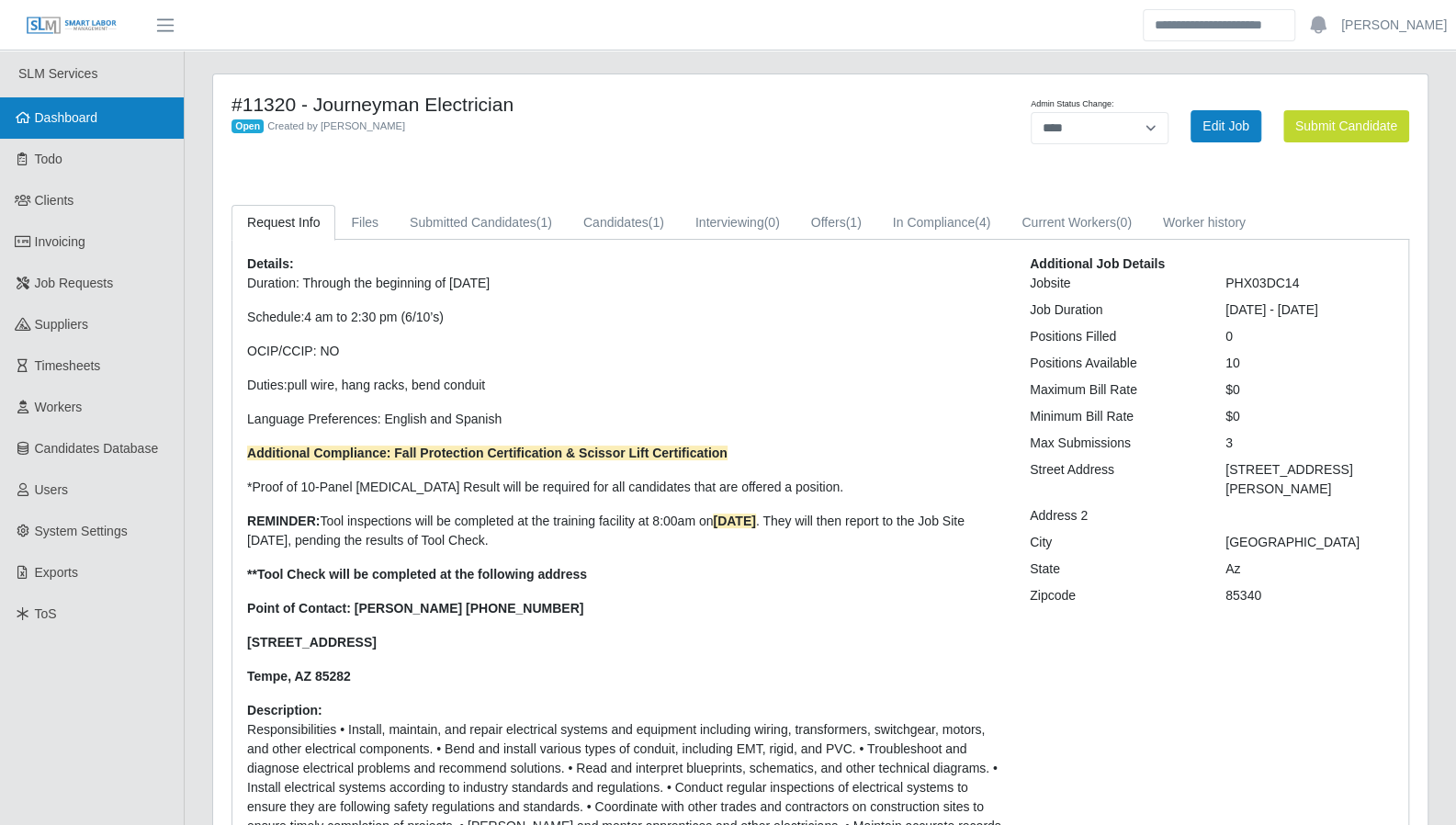
click at [115, 133] on link "Dashboard" at bounding box center [91, 118] width 183 height 41
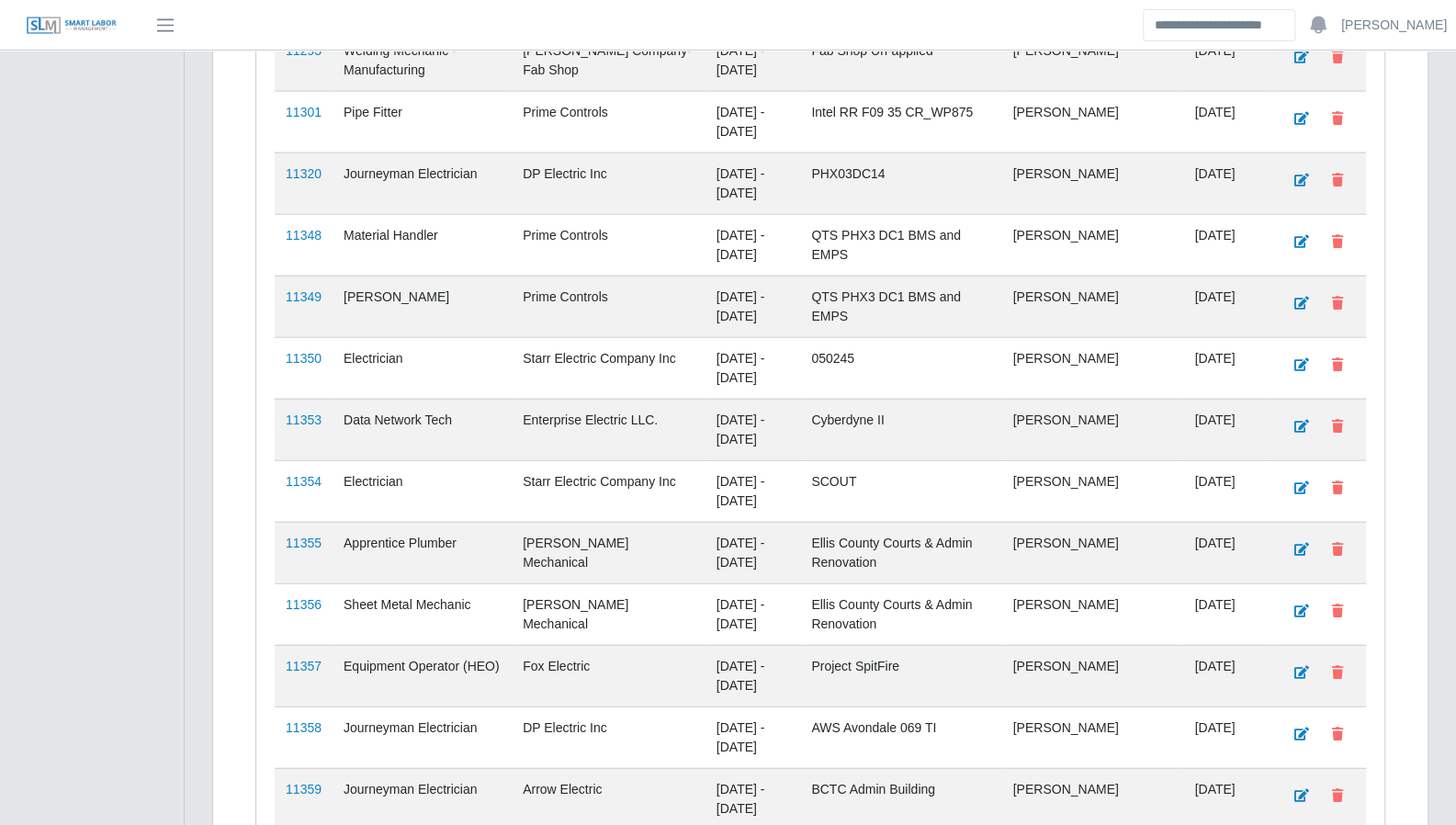
scroll to position [2695, 0]
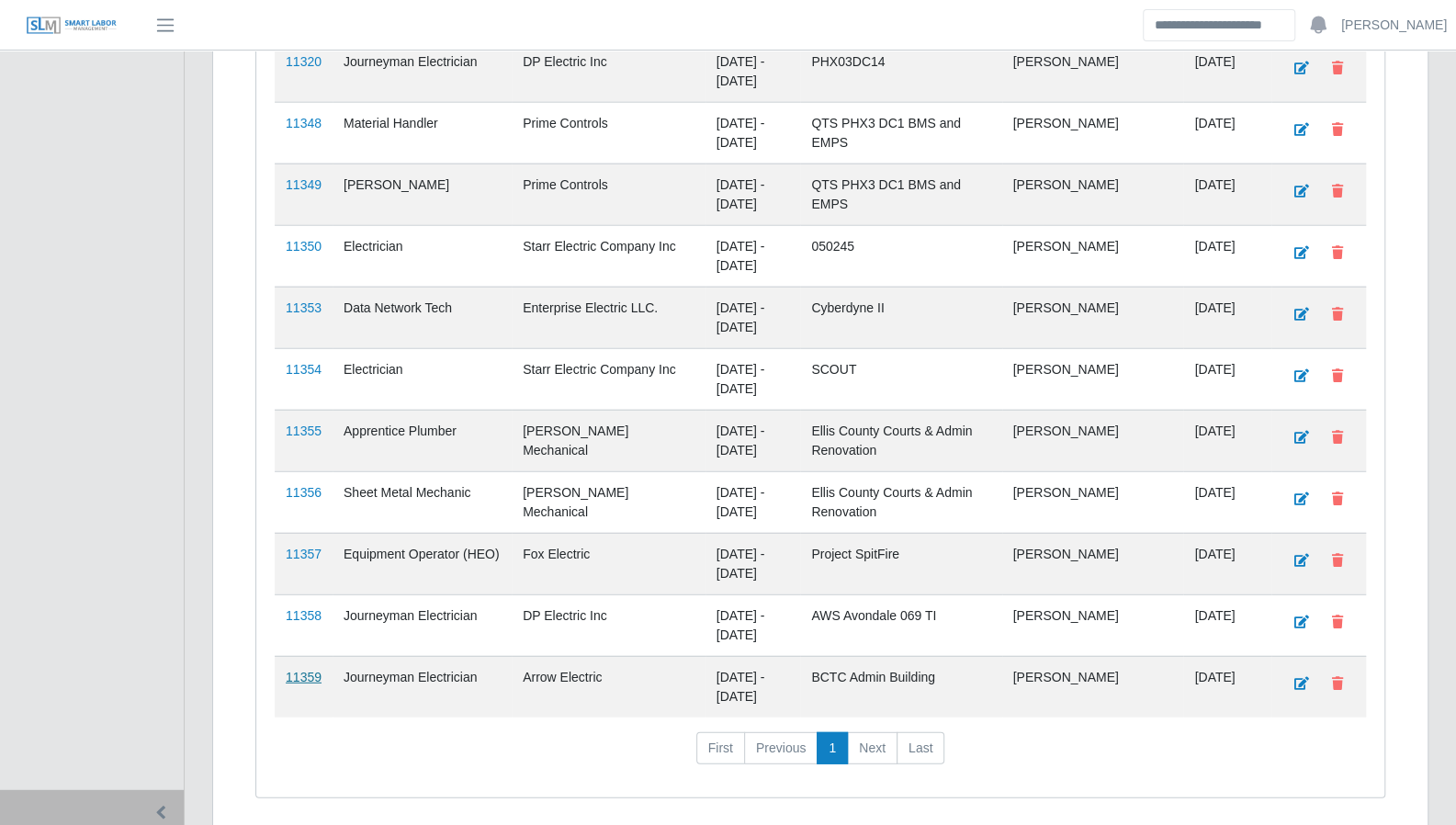
click at [311, 669] on link "11359" at bounding box center [304, 676] width 36 height 15
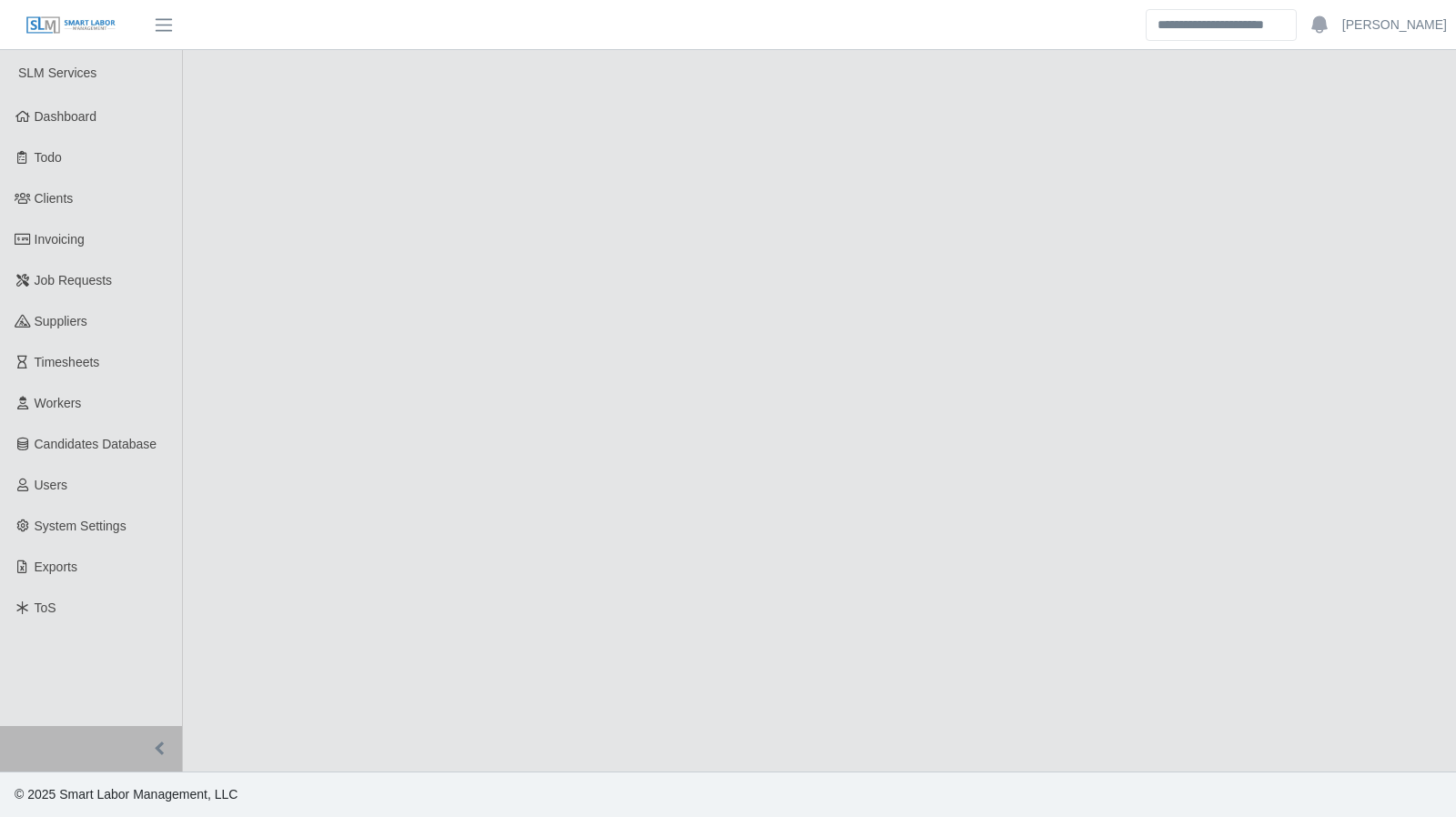
select select "****"
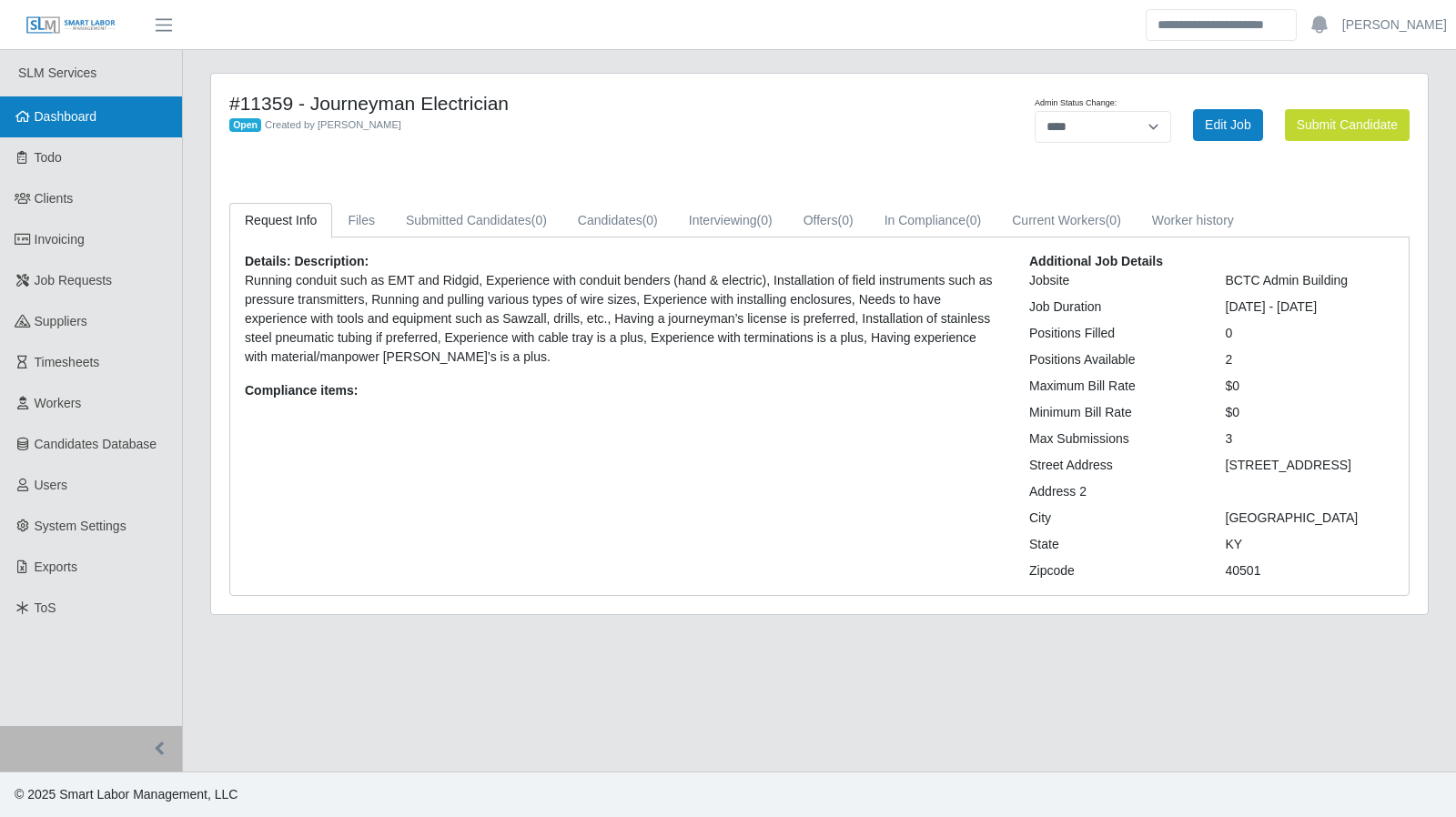
click at [67, 117] on span "Dashboard" at bounding box center [66, 115] width 63 height 15
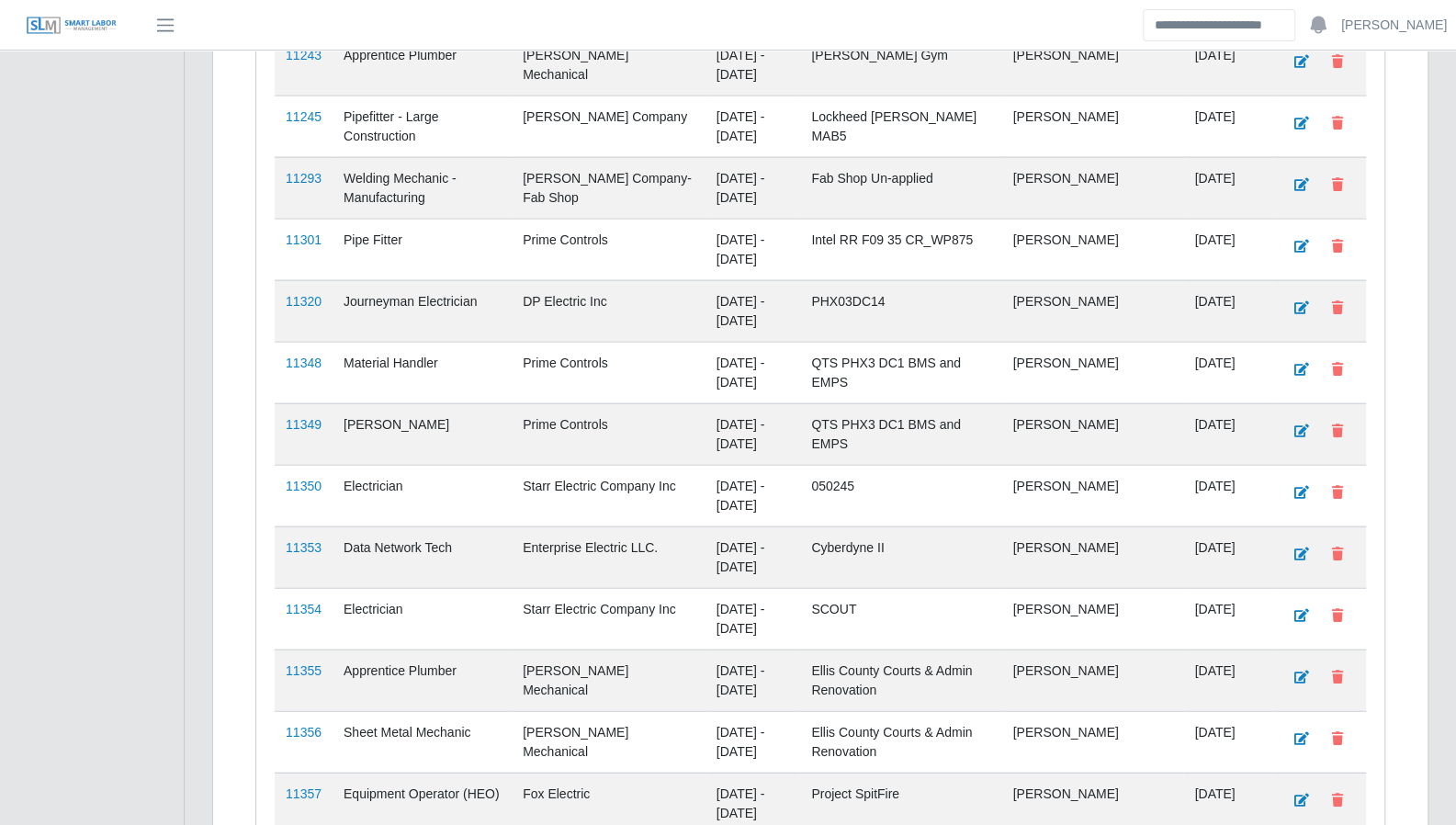
scroll to position [2713, 0]
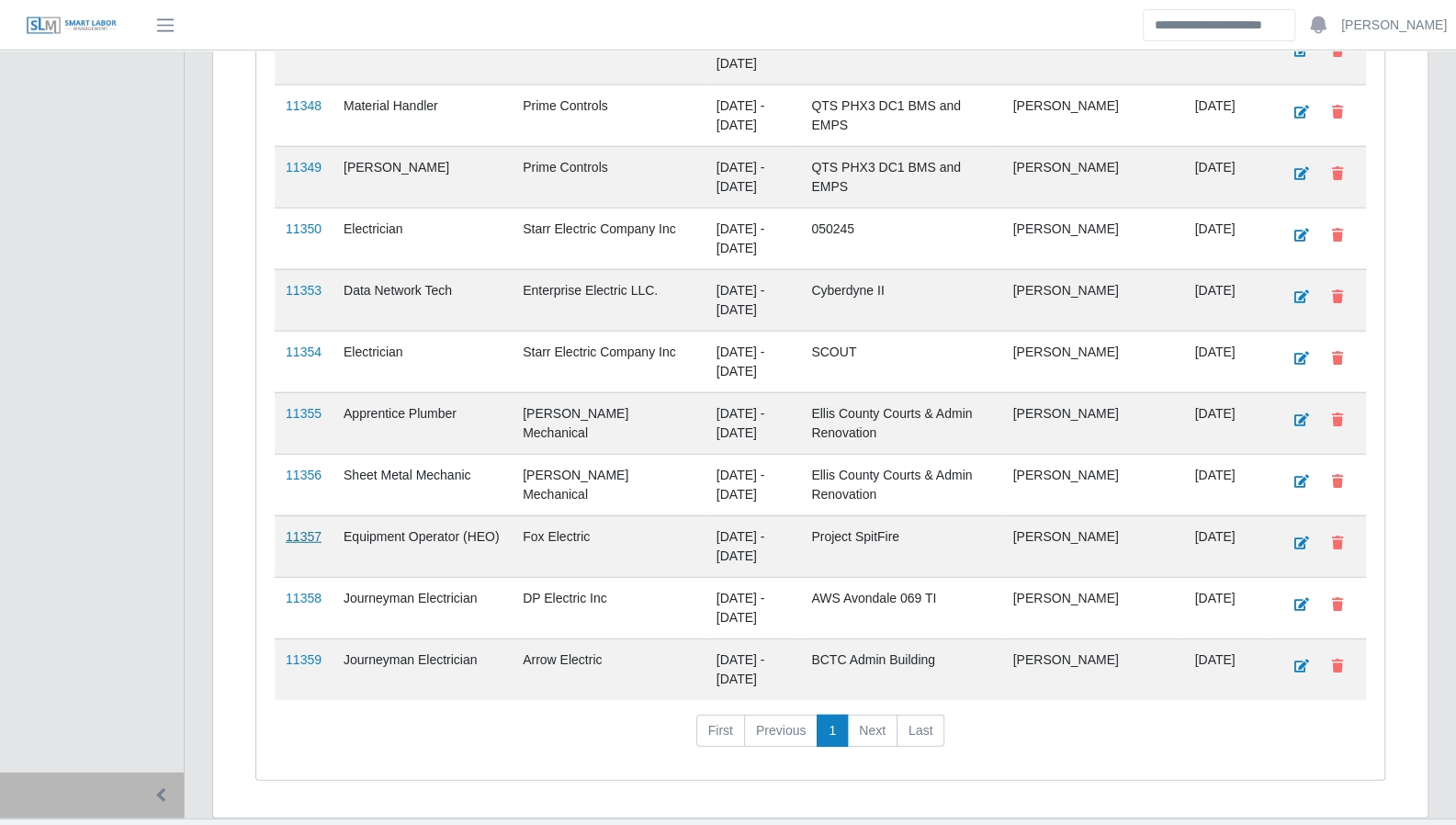
click at [315, 529] on link "11357" at bounding box center [304, 536] width 36 height 15
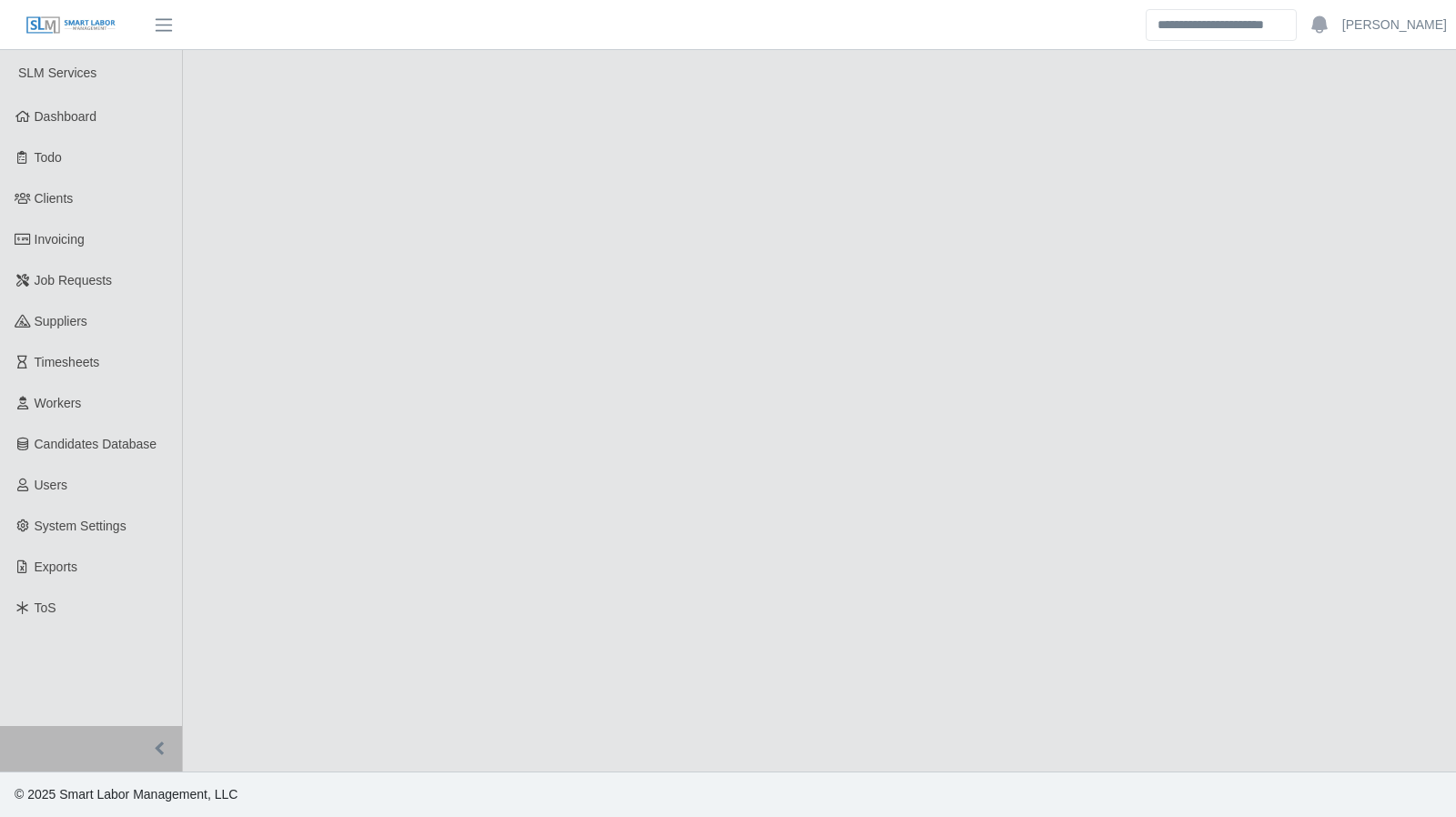
select select "****"
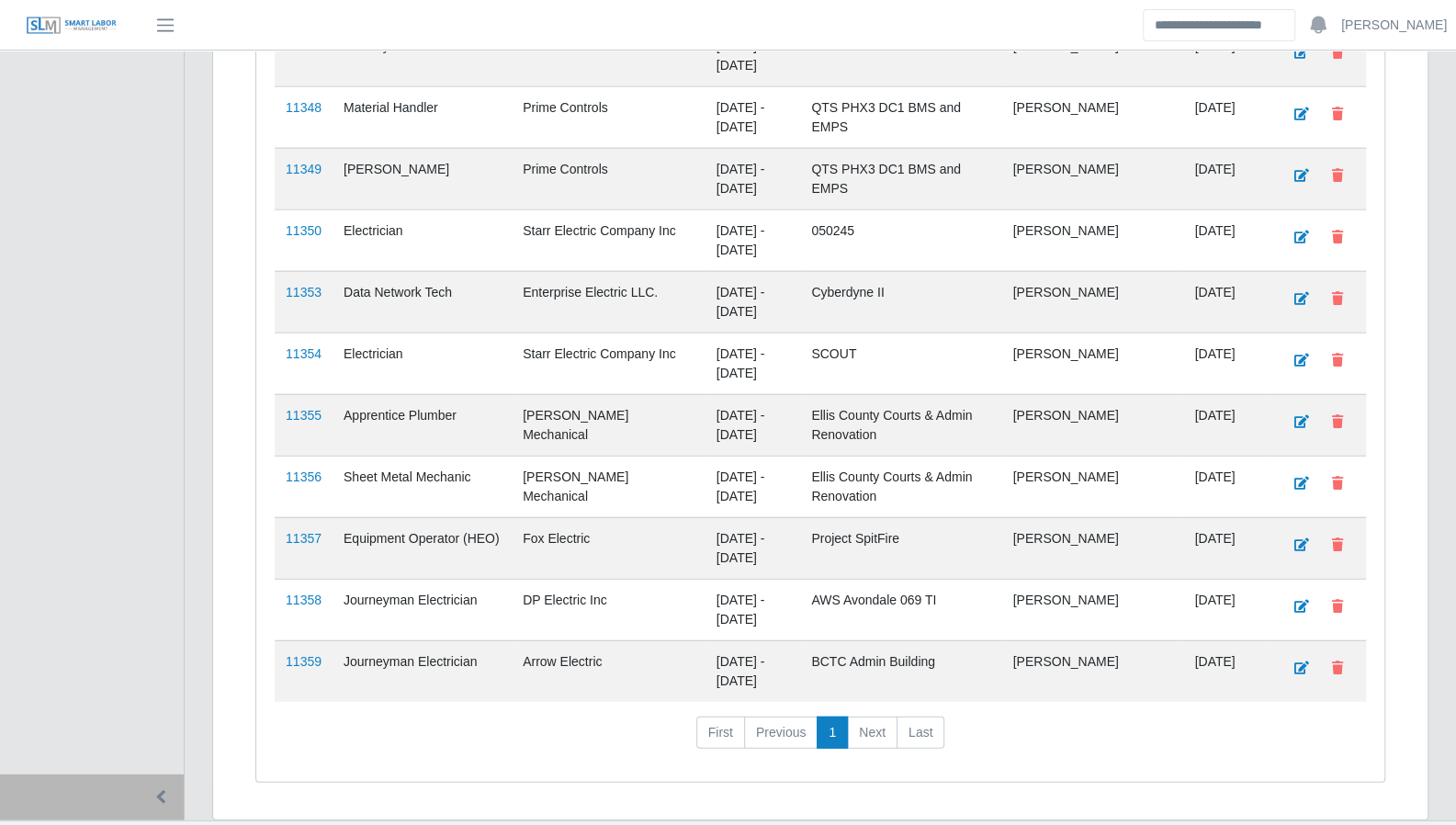
scroll to position [2713, 0]
click at [310, 529] on link "11357" at bounding box center [304, 536] width 36 height 15
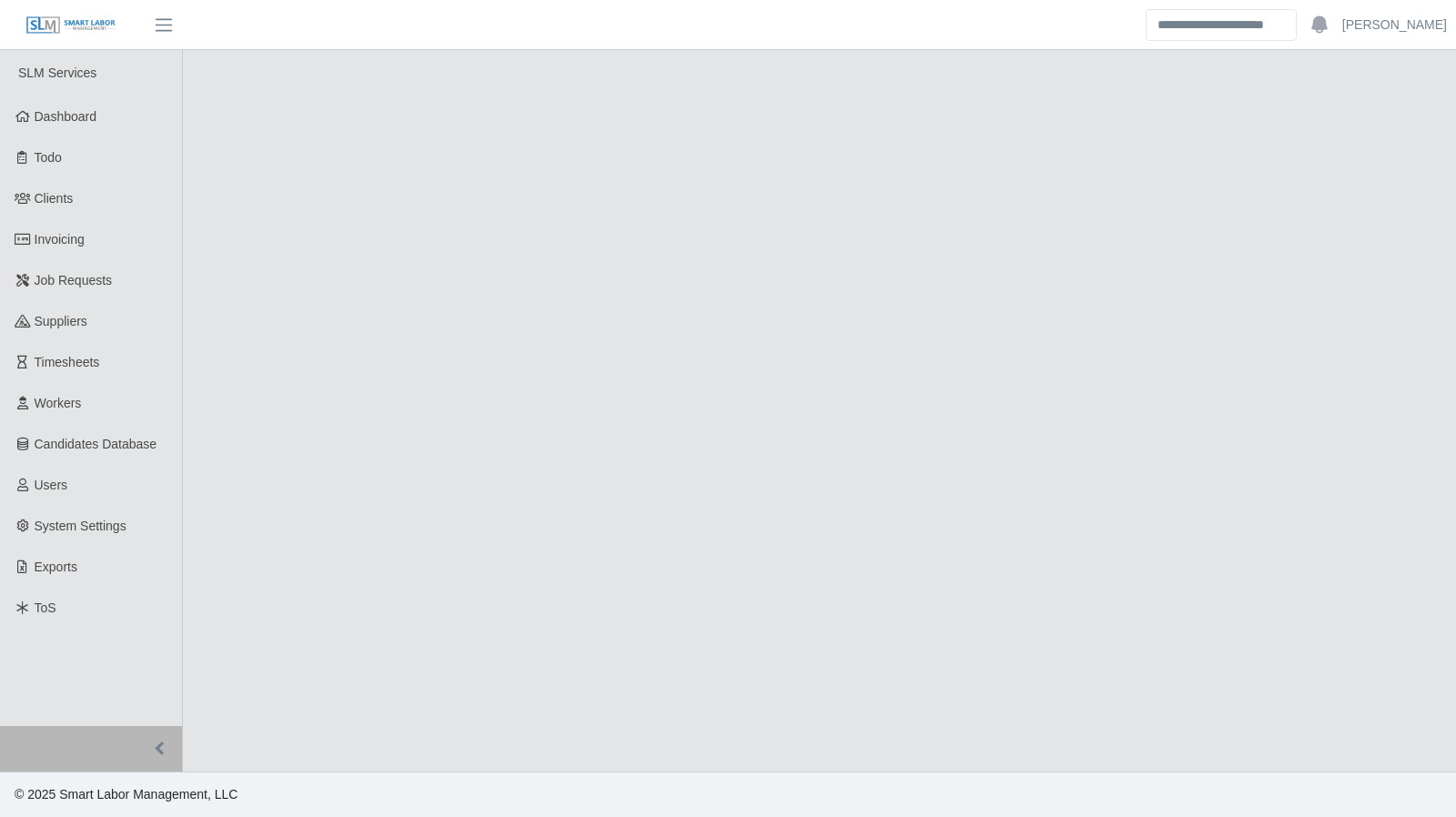
select select "****"
